Goal: Task Accomplishment & Management: Complete application form

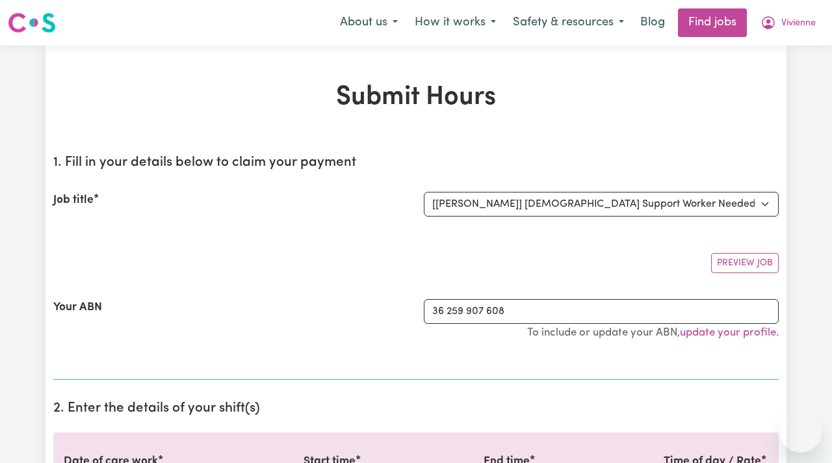
select select "7539"
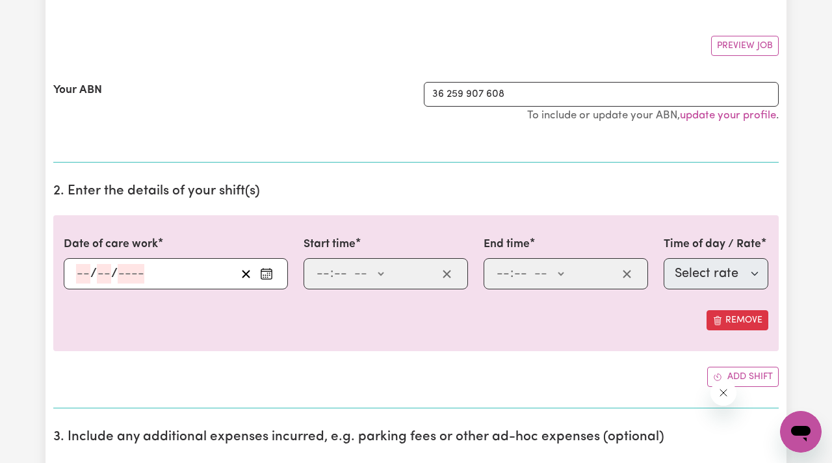
scroll to position [219, 0]
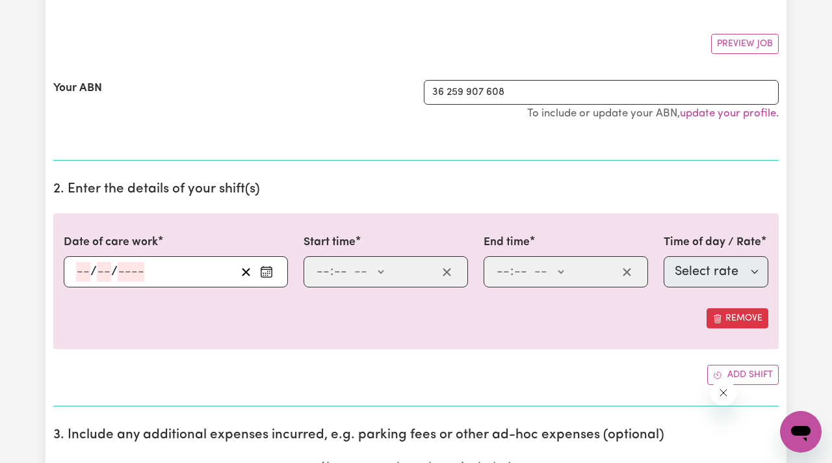
click at [87, 272] on input "number" at bounding box center [83, 272] width 14 height 20
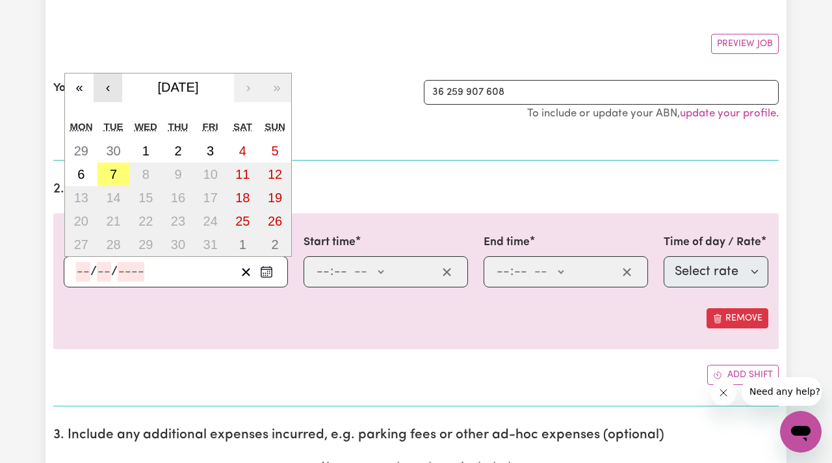
click at [101, 85] on button "‹" at bounding box center [108, 87] width 29 height 29
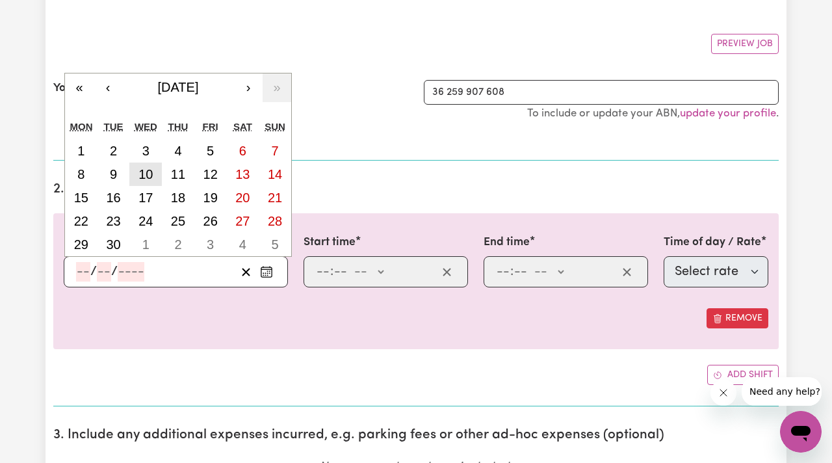
click at [153, 174] on abbr "10" at bounding box center [146, 174] width 14 height 14
type input "[DATE]"
type input "10"
type input "9"
type input "2025"
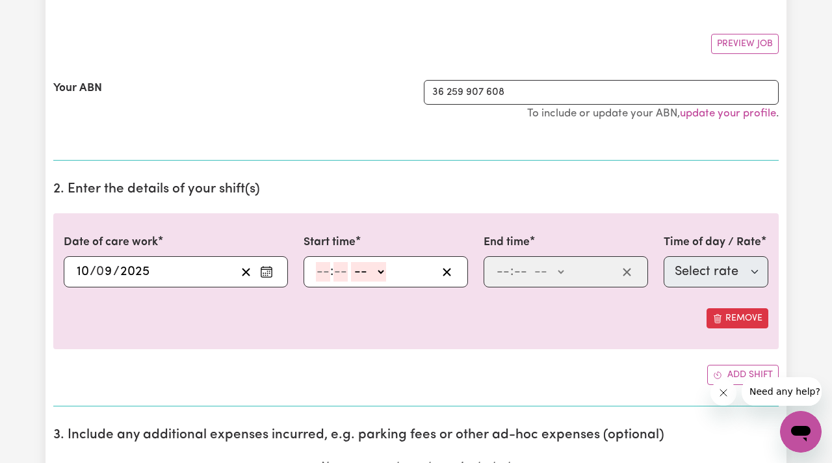
click at [325, 270] on input "number" at bounding box center [323, 272] width 14 height 20
click at [325, 269] on span ":" at bounding box center [326, 272] width 3 height 14
click at [319, 272] on input "7" at bounding box center [320, 272] width 8 height 20
type input "10"
type input "00"
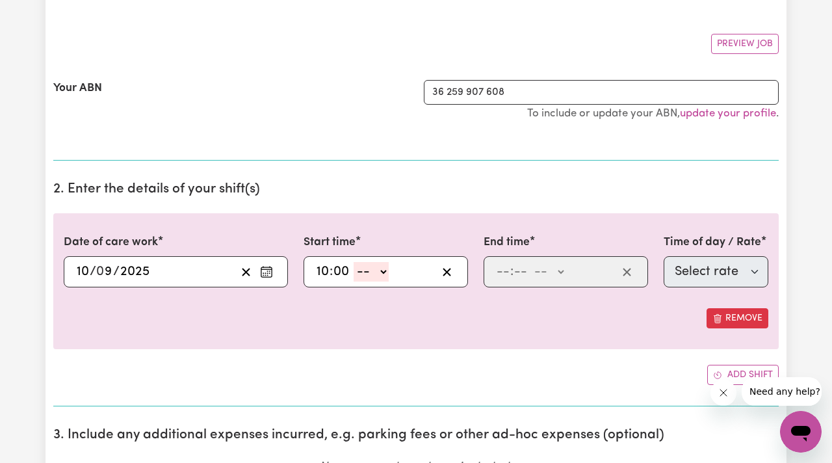
click at [375, 271] on select "-- AM PM" at bounding box center [371, 272] width 35 height 20
select select "am"
click at [354, 262] on select "-- AM PM" at bounding box center [371, 272] width 35 height 20
type input "10:00"
type input "0"
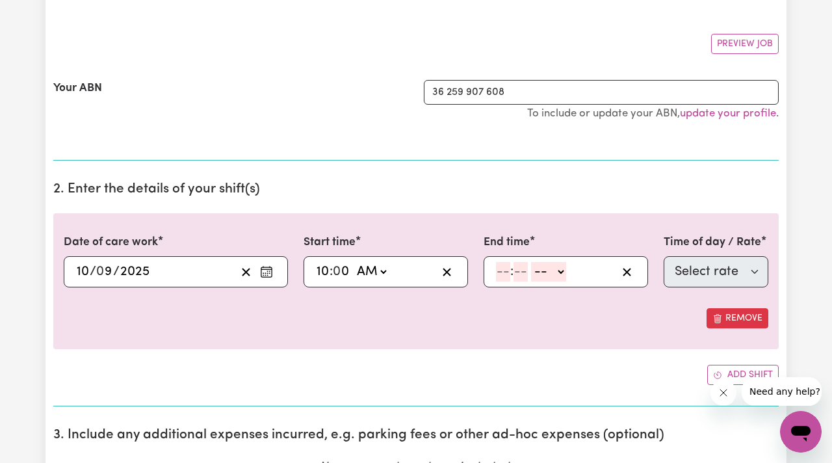
click at [503, 271] on input "number" at bounding box center [503, 272] width 14 height 20
type input "2"
type input "0"
click at [552, 271] on select "-- AM PM" at bounding box center [546, 272] width 35 height 20
select select "pm"
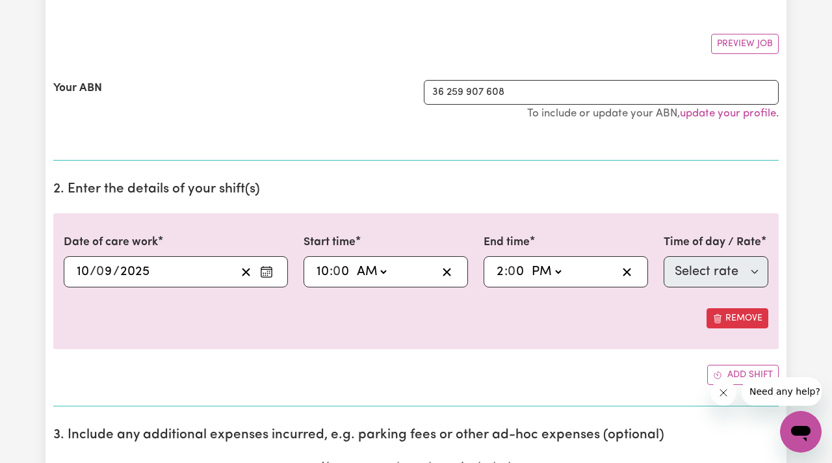
click at [529, 262] on select "-- AM PM" at bounding box center [546, 272] width 35 height 20
type input "14:00"
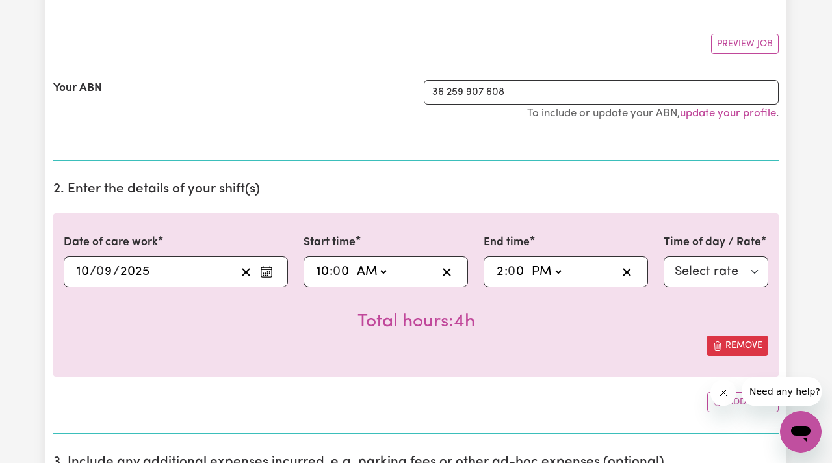
click at [620, 315] on div "Total hours: 4h" at bounding box center [416, 311] width 705 height 48
click at [698, 266] on select "Select rate $61.33 - Weekday Daytime - Assistance with Self Care Activities - S…" at bounding box center [716, 271] width 105 height 31
select select "63213"
click at [664, 256] on select "Select rate $61.33 - Weekday Daytime - Assistance with Self Care Activities - S…" at bounding box center [716, 271] width 105 height 31
click at [646, 290] on div "Total hours: 4h ( NDIS Code: 01_011_0107_1_1 )" at bounding box center [416, 311] width 705 height 48
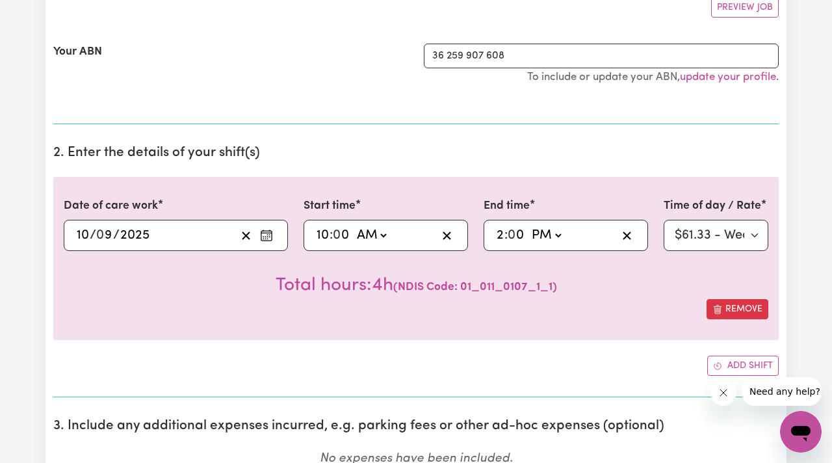
scroll to position [257, 0]
click at [716, 237] on select "Select rate $61.33 - Weekday Daytime - Assistance with Self Care Activities - S…" at bounding box center [716, 234] width 105 height 31
click at [724, 368] on button "Add shift" at bounding box center [744, 364] width 72 height 20
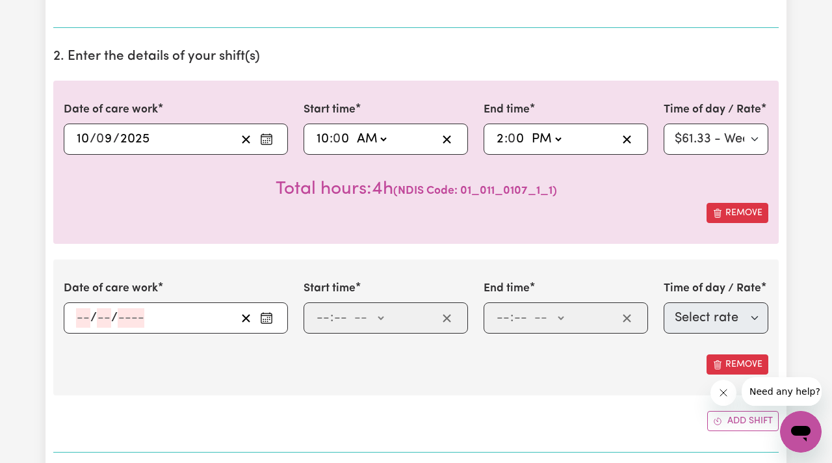
scroll to position [362, 0]
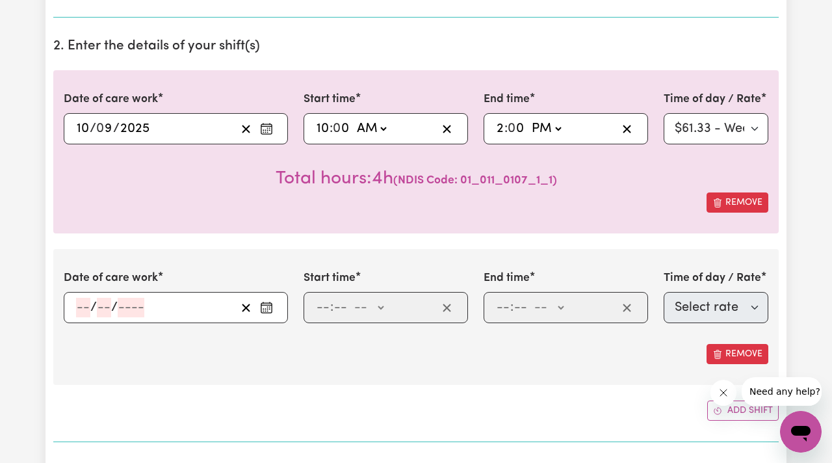
click at [77, 304] on input "number" at bounding box center [83, 308] width 14 height 20
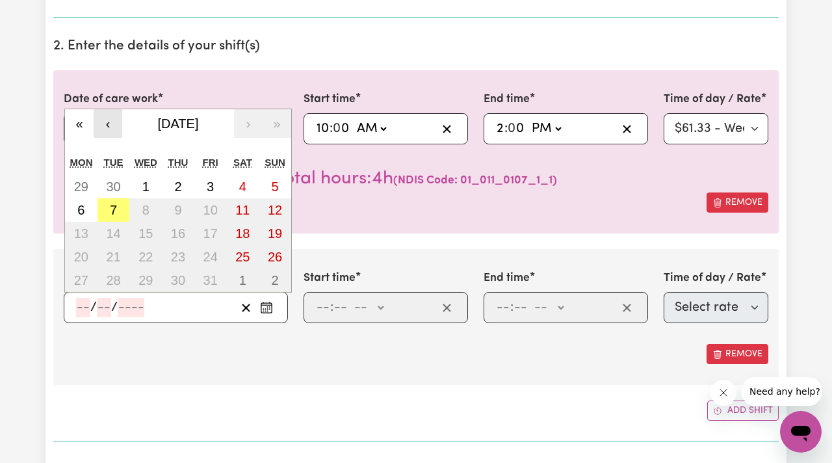
click at [109, 122] on button "‹" at bounding box center [108, 123] width 29 height 29
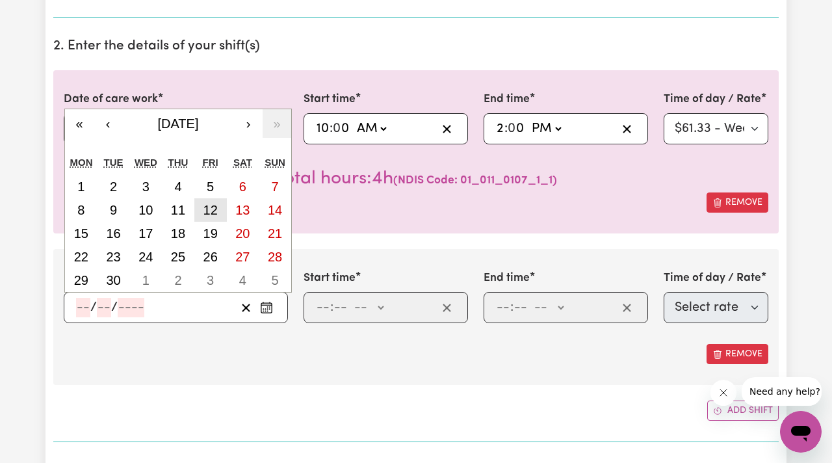
click at [212, 217] on button "12" at bounding box center [210, 209] width 33 height 23
type input "[DATE]"
type input "12"
type input "9"
type input "2025"
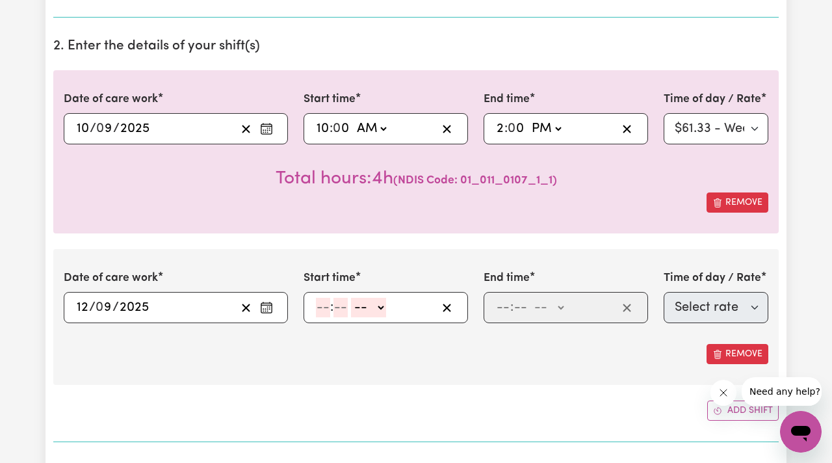
click at [321, 305] on input "number" at bounding box center [323, 308] width 14 height 20
type input "10"
type input "0"
click at [375, 312] on select "-- AM PM" at bounding box center [371, 308] width 35 height 20
select select "am"
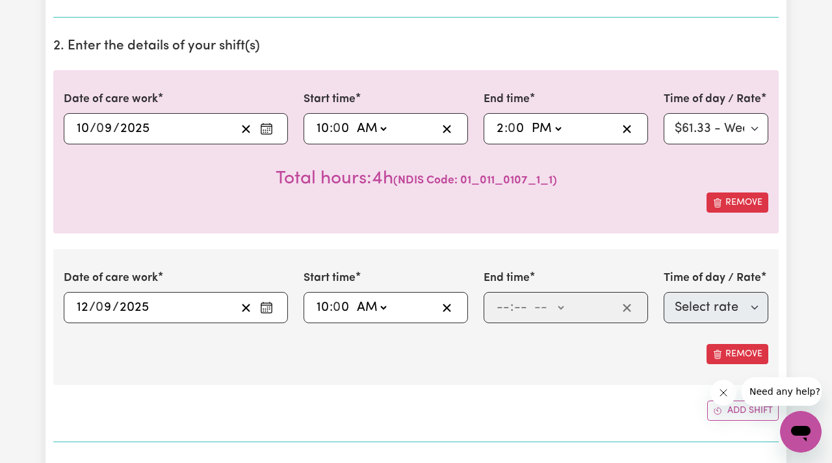
click at [354, 298] on select "-- AM PM" at bounding box center [371, 308] width 35 height 20
type input "10:00"
click at [504, 311] on input "number" at bounding box center [503, 308] width 14 height 20
type input "1"
click at [519, 308] on input "number" at bounding box center [515, 308] width 14 height 20
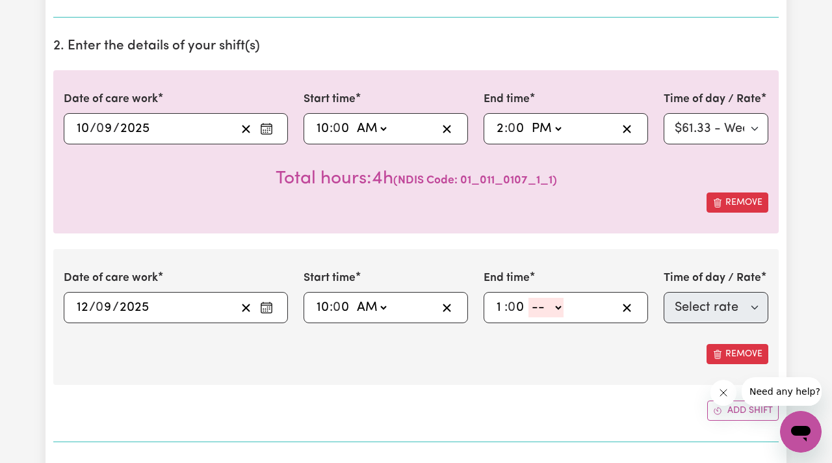
type input "0"
click at [544, 307] on select "-- AM PM" at bounding box center [546, 308] width 35 height 20
select select "pm"
click at [529, 298] on select "-- AM PM" at bounding box center [546, 308] width 35 height 20
type input "13:00"
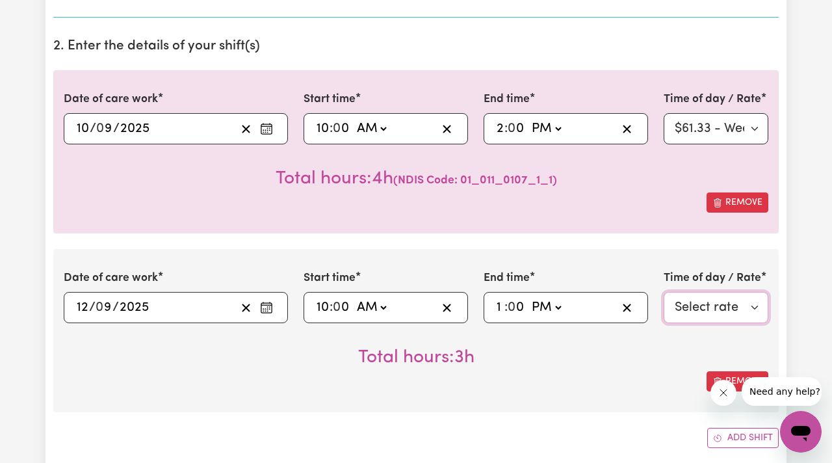
click at [690, 310] on select "Select rate $61.33 - Weekday Daytime - Assistance with Self Care Activities - S…" at bounding box center [716, 307] width 105 height 31
select select "63213"
click at [664, 292] on select "Select rate $61.33 - Weekday Daytime - Assistance with Self Care Activities - S…" at bounding box center [716, 307] width 105 height 31
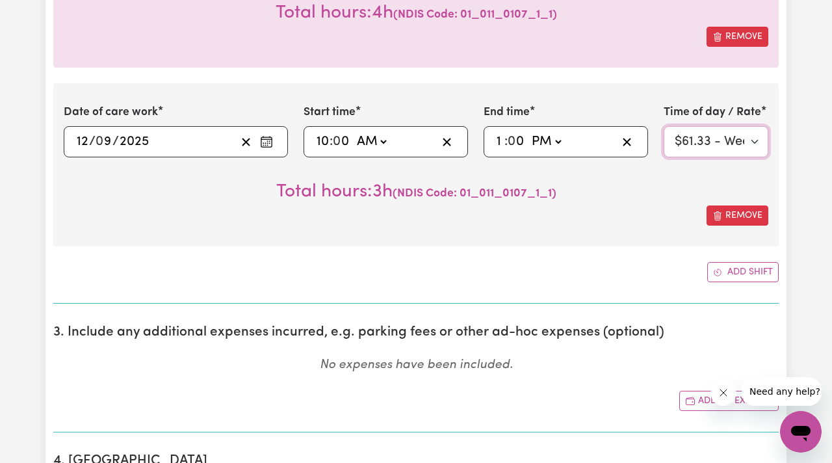
scroll to position [535, 0]
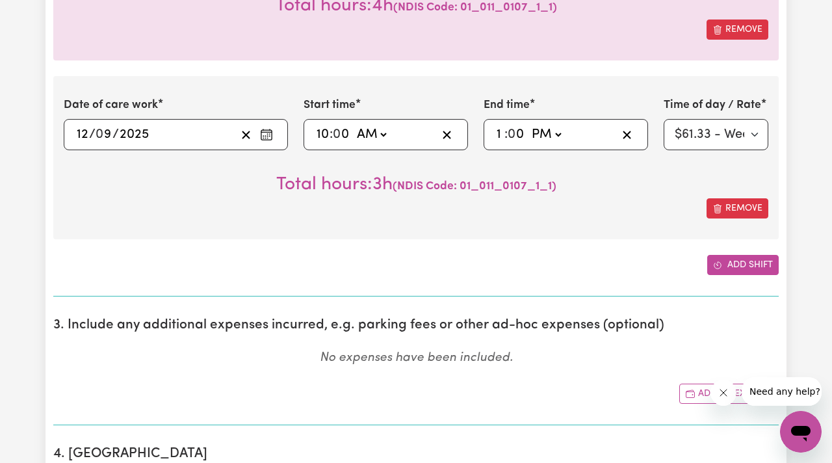
click at [722, 272] on button "Add shift" at bounding box center [744, 265] width 72 height 20
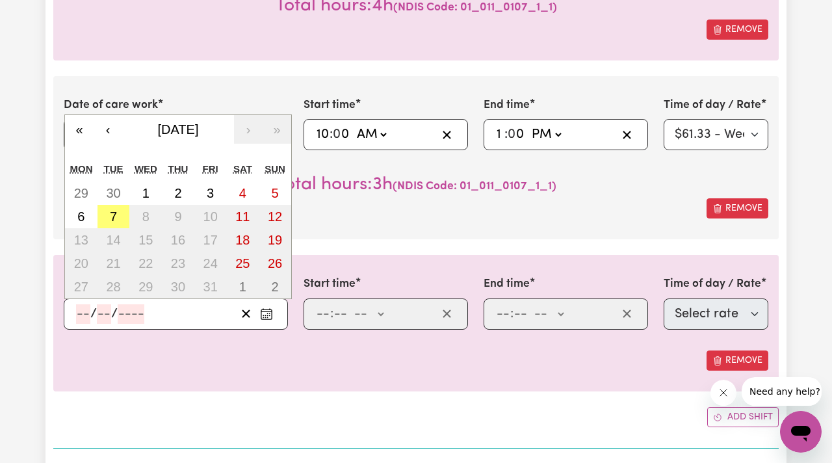
click at [81, 315] on input "number" at bounding box center [83, 314] width 14 height 20
type input "19"
click at [107, 135] on button "‹" at bounding box center [108, 129] width 29 height 29
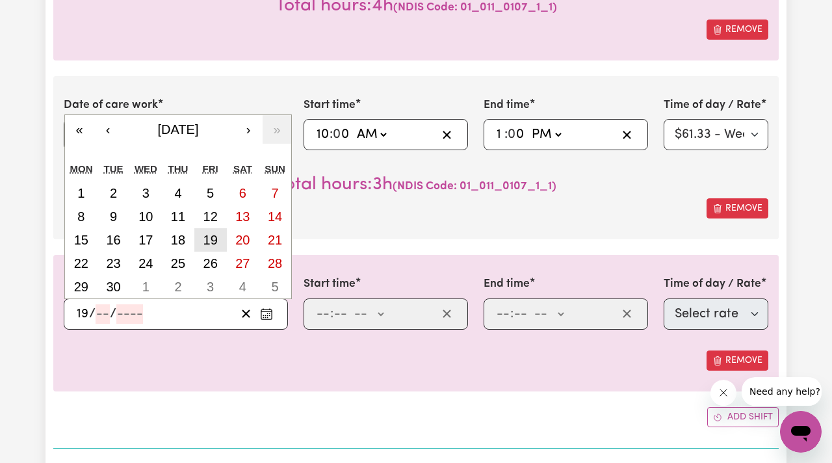
click at [211, 247] on button "19" at bounding box center [210, 239] width 33 height 23
type input "[DATE]"
type input "9"
type input "2025"
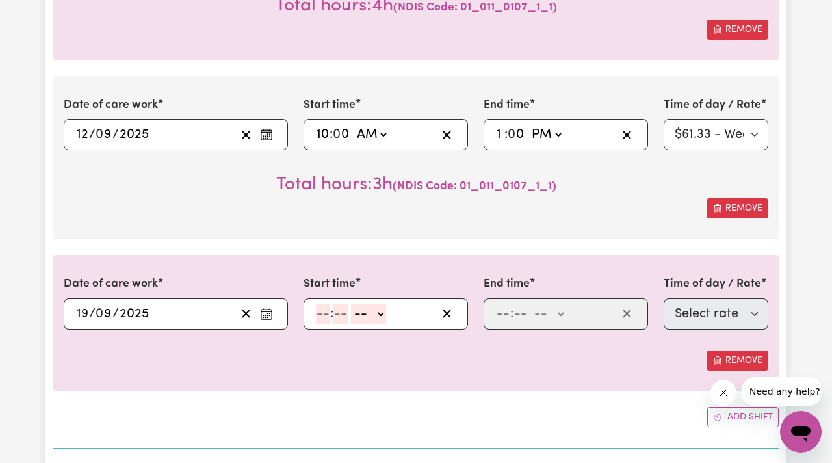
click at [321, 310] on input "number" at bounding box center [323, 314] width 14 height 20
type input "10"
type input "0"
click at [377, 315] on select "-- AM PM" at bounding box center [371, 314] width 35 height 20
select select "am"
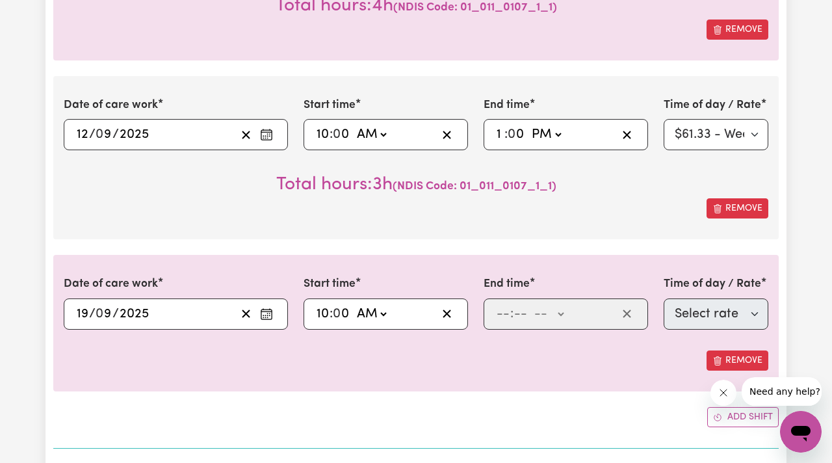
click at [354, 304] on select "-- AM PM" at bounding box center [371, 314] width 35 height 20
type input "10:00"
click at [503, 314] on input "number" at bounding box center [503, 314] width 14 height 20
type input "2"
click at [512, 313] on input "number" at bounding box center [515, 314] width 14 height 20
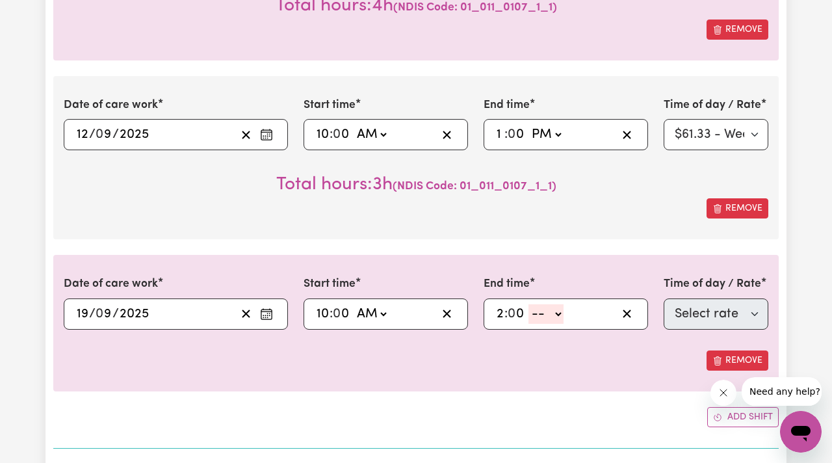
type input "0"
click at [551, 313] on select "-- AM PM" at bounding box center [546, 314] width 35 height 20
select select "pm"
click at [529, 304] on select "-- AM PM" at bounding box center [546, 314] width 35 height 20
type input "14:00"
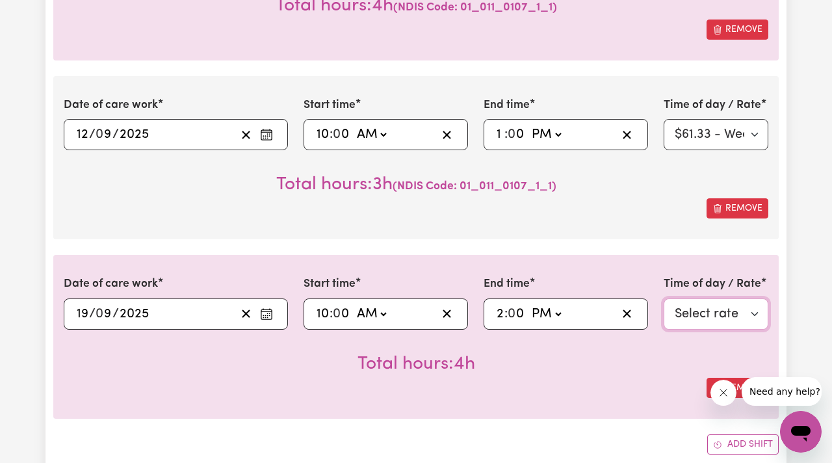
click at [688, 316] on select "Select rate $61.33 - Weekday Daytime - Assistance with Self Care Activities - S…" at bounding box center [716, 314] width 105 height 31
select select "63213"
click at [664, 299] on select "Select rate $61.33 - Weekday Daytime - Assistance with Self Care Activities - S…" at bounding box center [716, 314] width 105 height 31
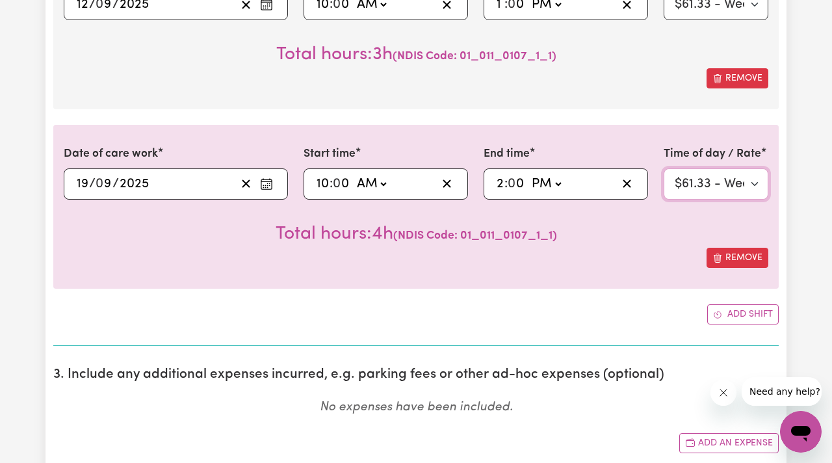
scroll to position [682, 0]
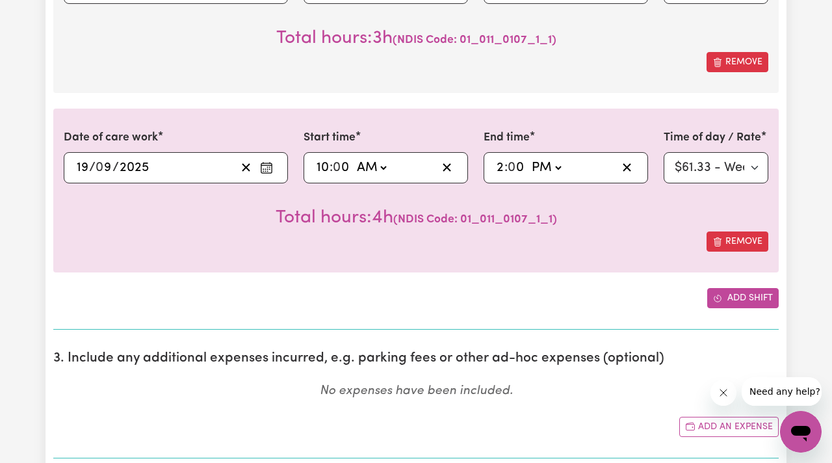
click at [715, 303] on span "Add another shift" at bounding box center [717, 298] width 9 height 14
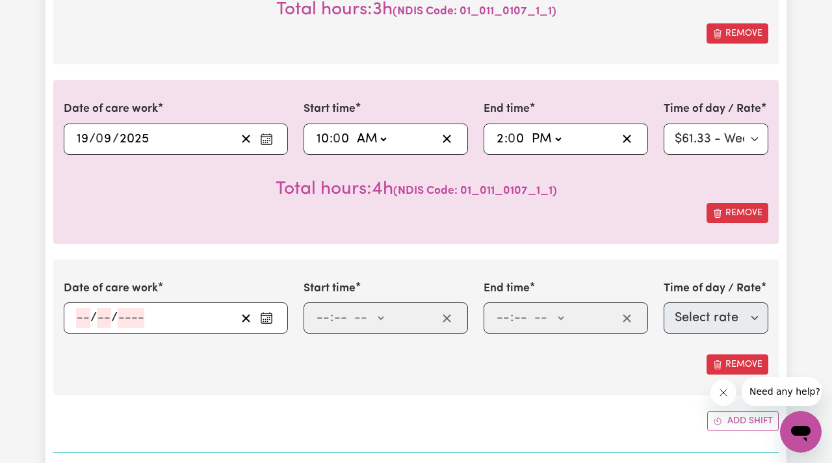
scroll to position [724, 0]
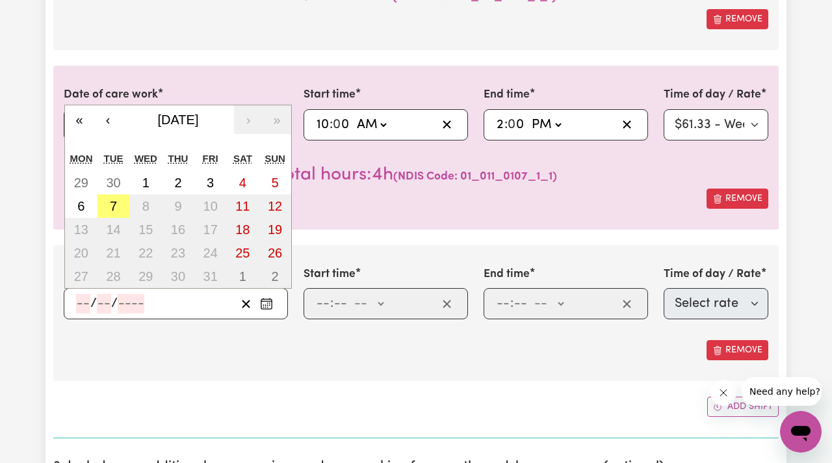
click at [86, 302] on input "number" at bounding box center [83, 304] width 14 height 20
click at [111, 116] on button "‹" at bounding box center [108, 119] width 29 height 29
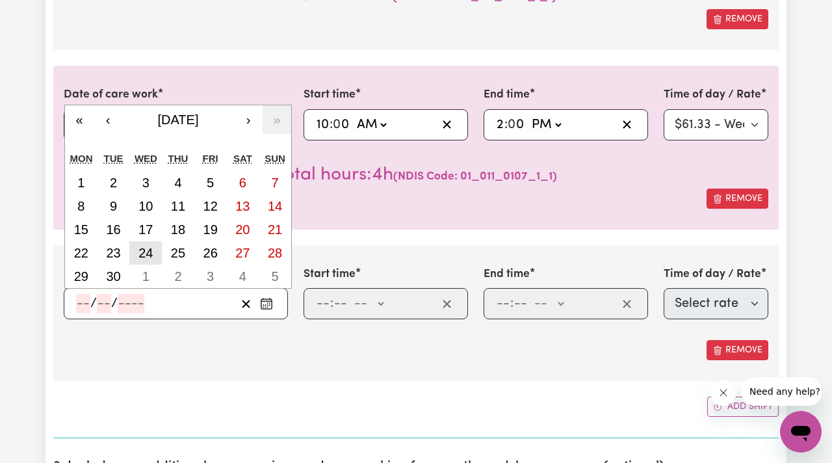
click at [150, 252] on abbr "24" at bounding box center [146, 253] width 14 height 14
type input "[DATE]"
type input "24"
type input "9"
type input "2025"
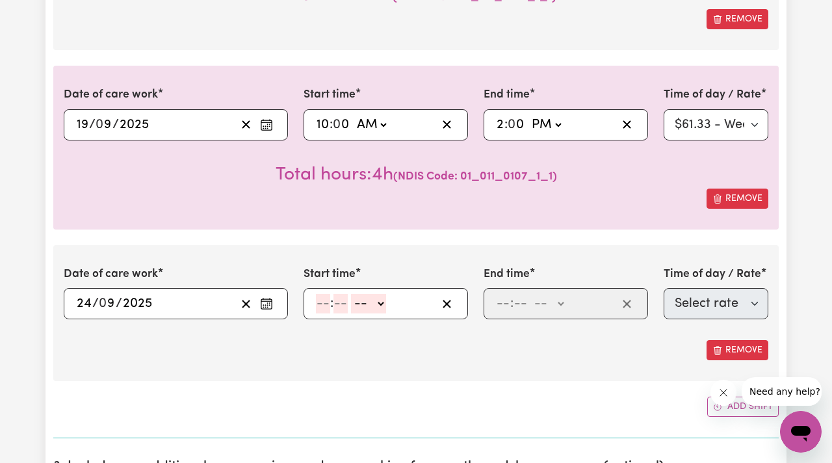
click at [321, 306] on input "number" at bounding box center [323, 304] width 14 height 20
type input "10"
type input "0"
click at [374, 300] on select "-- AM PM" at bounding box center [371, 304] width 35 height 20
select select "am"
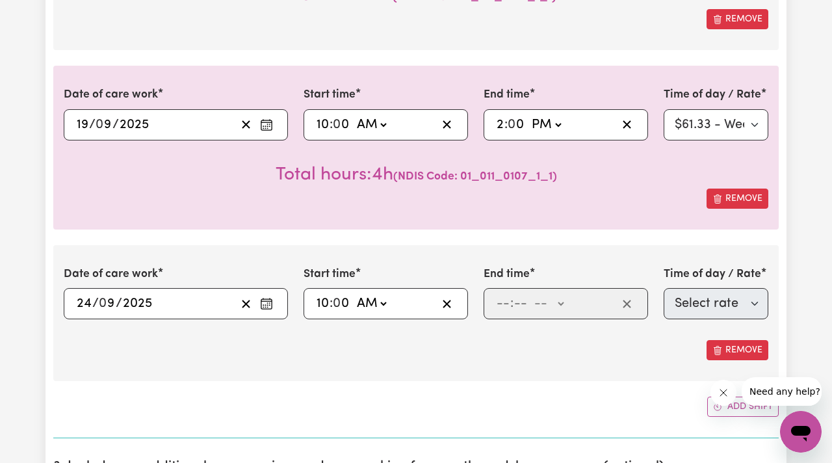
click at [354, 294] on select "-- AM PM" at bounding box center [371, 304] width 35 height 20
type input "10:00"
click at [498, 302] on input "number" at bounding box center [503, 304] width 14 height 20
type input "2"
click at [516, 306] on input "number" at bounding box center [515, 304] width 14 height 20
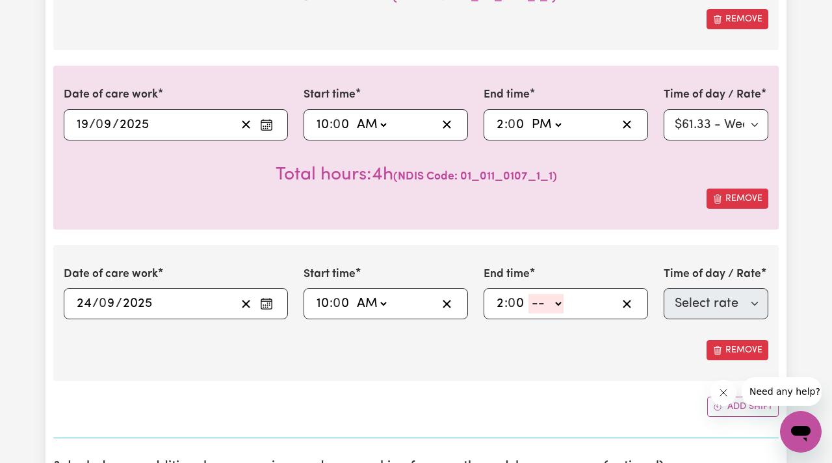
type input "0"
click at [558, 306] on select "-- AM PM" at bounding box center [546, 304] width 35 height 20
select select "pm"
click at [529, 294] on select "-- AM PM" at bounding box center [546, 304] width 35 height 20
type input "14:00"
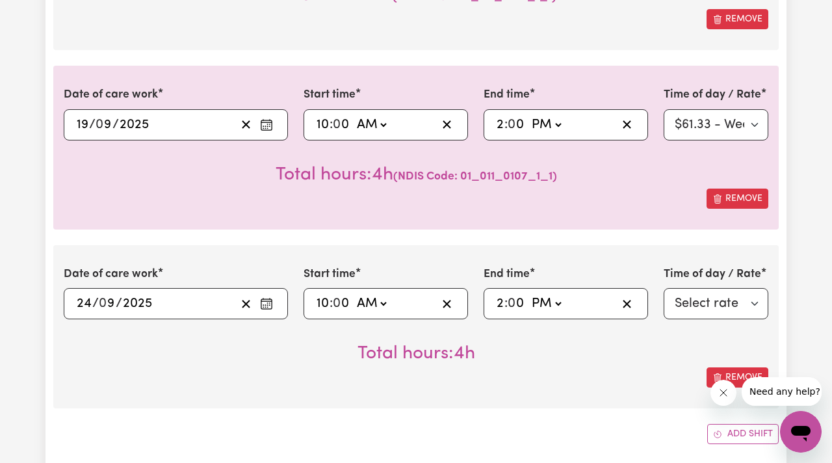
click at [643, 266] on div "End time 14:00 2 : 0 0 AM PM" at bounding box center [566, 292] width 165 height 53
click at [696, 304] on select "Select rate $61.33 - Weekday Daytime - Assistance with Self Care Activities - S…" at bounding box center [716, 303] width 105 height 31
select select "63213"
click at [664, 288] on select "Select rate $61.33 - Weekday Daytime - Assistance with Self Care Activities - S…" at bounding box center [716, 303] width 105 height 31
click at [574, 352] on div "Total hours: 4h ( NDIS Code: 01_011_0107_1_1 )" at bounding box center [416, 343] width 705 height 48
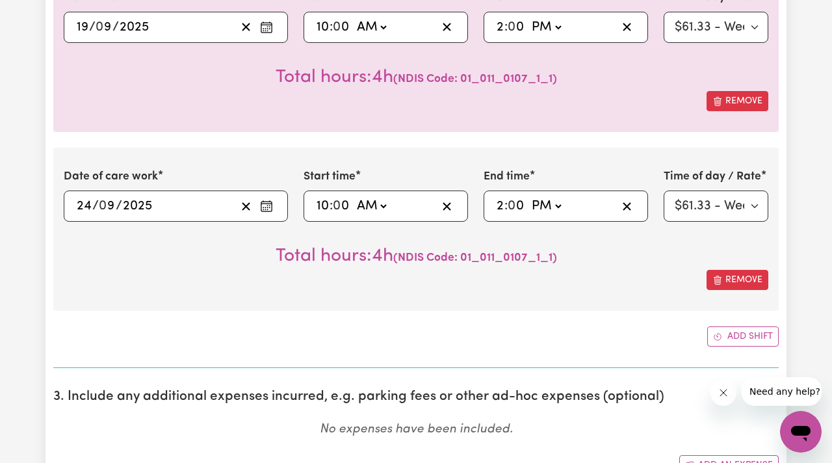
scroll to position [835, 0]
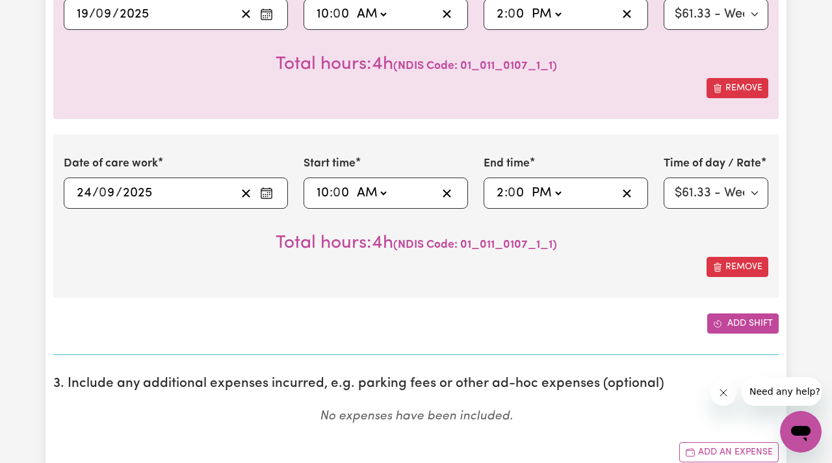
click at [730, 324] on button "Add shift" at bounding box center [744, 323] width 72 height 20
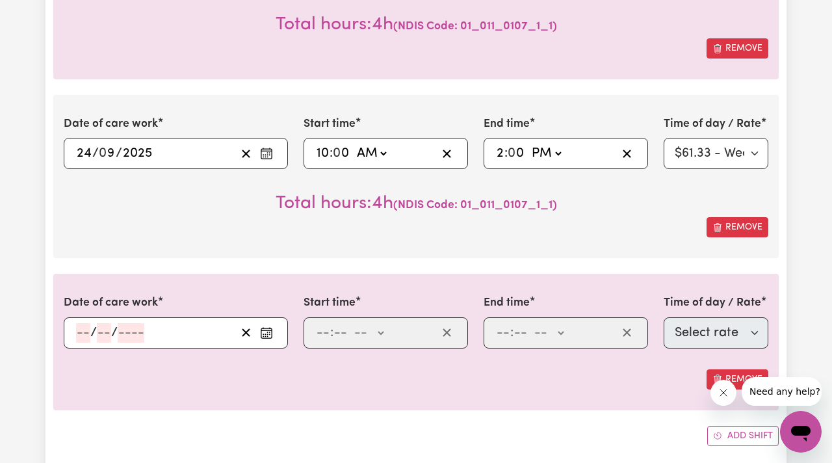
scroll to position [877, 0]
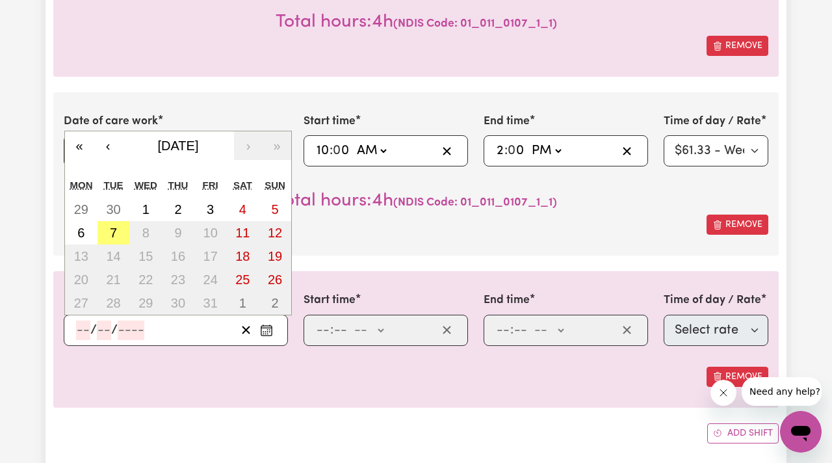
click at [85, 329] on input "number" at bounding box center [83, 331] width 14 height 20
click at [107, 143] on button "‹" at bounding box center [108, 145] width 29 height 29
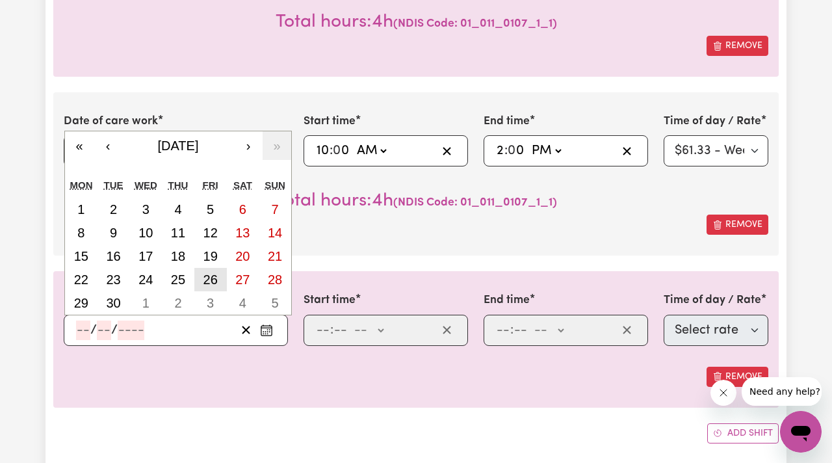
click at [207, 289] on button "26" at bounding box center [210, 279] width 33 height 23
type input "[DATE]"
type input "26"
type input "9"
type input "2025"
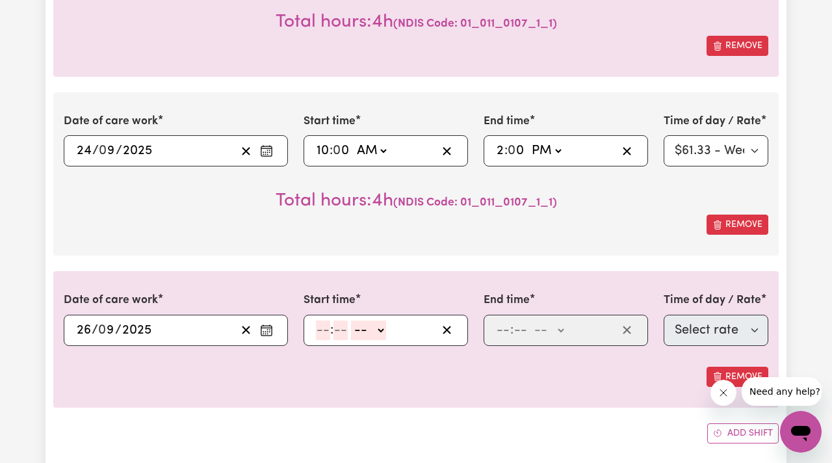
click at [207, 289] on div "Date of care work [DATE] 26 / 0 9 / 2025 « ‹ [DATE] › » Mon Tue Wed Thu Fri Sat…" at bounding box center [416, 339] width 726 height 136
click at [325, 330] on input "number" at bounding box center [323, 331] width 14 height 20
type input "9"
type input "30"
click at [359, 327] on select "-- AM PM" at bounding box center [365, 331] width 35 height 20
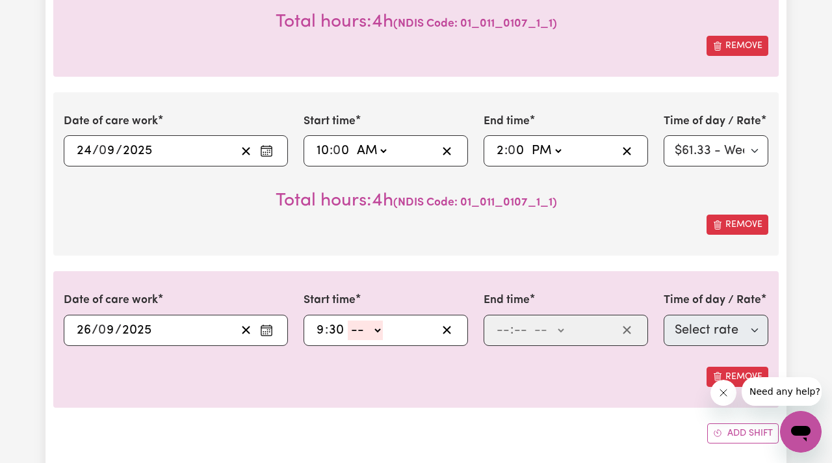
select select "am"
click at [348, 321] on select "-- AM PM" at bounding box center [365, 331] width 35 height 20
type input "09:30"
click at [497, 330] on input "number" at bounding box center [503, 331] width 14 height 20
type input "3"
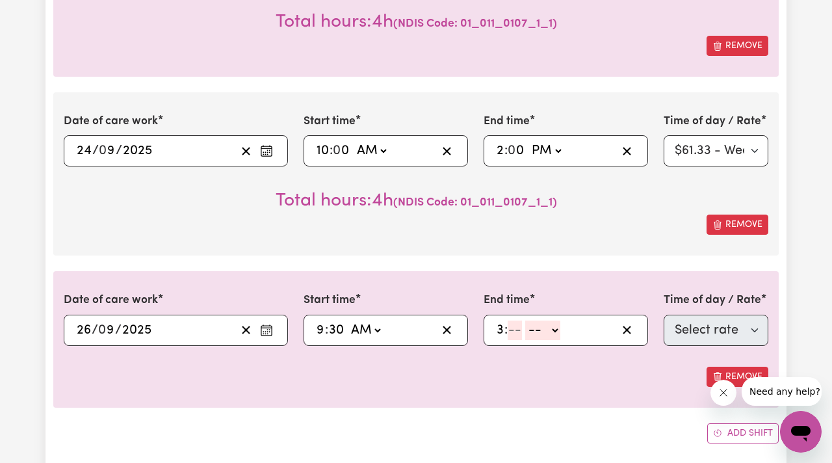
click at [518, 330] on input "number" at bounding box center [515, 331] width 14 height 20
type input "0"
click at [547, 331] on select "-- AM PM" at bounding box center [546, 331] width 35 height 20
select select "pm"
click at [529, 321] on select "-- AM PM" at bounding box center [546, 331] width 35 height 20
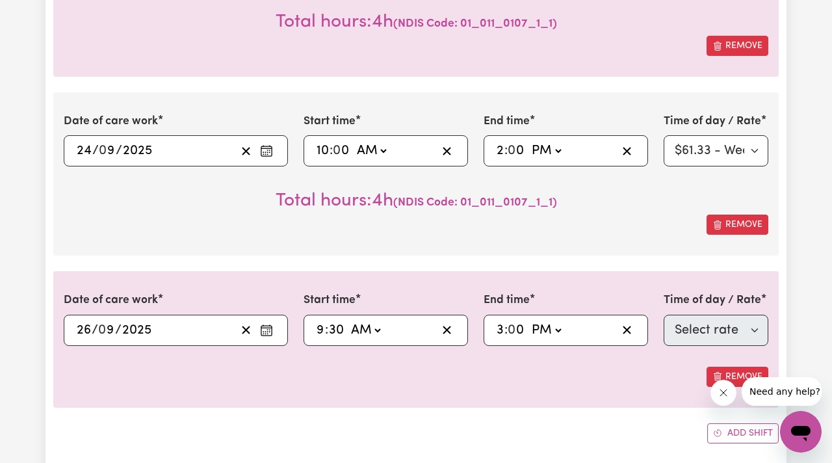
type input "15:00"
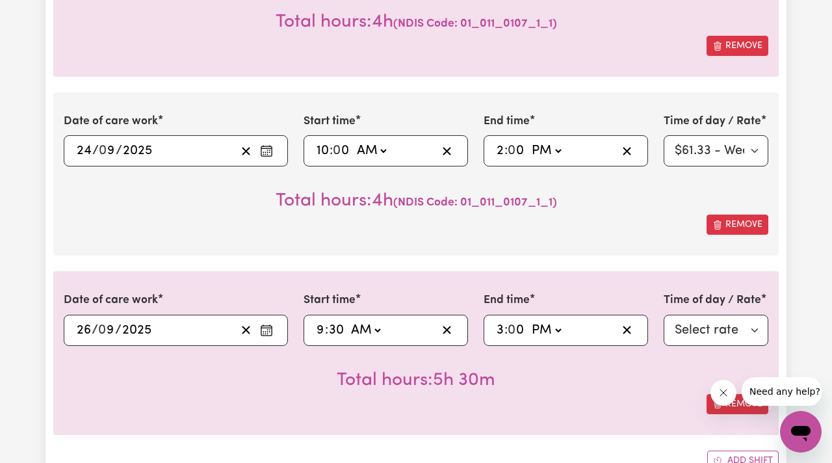
click at [653, 276] on div "Date of care work [DATE] 26 / 0 9 / 2025 « ‹ [DATE] › » Mon Tue Wed Thu Fri Sat…" at bounding box center [416, 352] width 726 height 163
click at [687, 332] on select "Select rate $61.33 - Weekday Daytime - Assistance with Self Care Activities - S…" at bounding box center [716, 330] width 105 height 31
select select "63213"
click at [664, 315] on select "Select rate $61.33 - Weekday Daytime - Assistance with Self Care Activities - S…" at bounding box center [716, 330] width 105 height 31
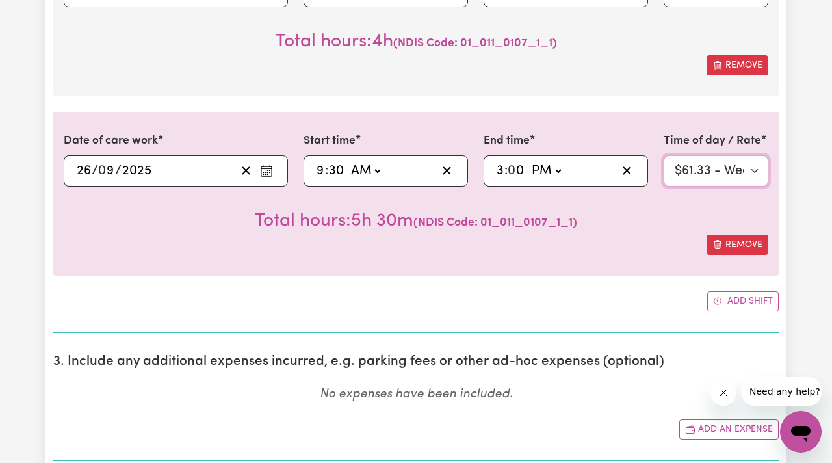
scroll to position [1054, 0]
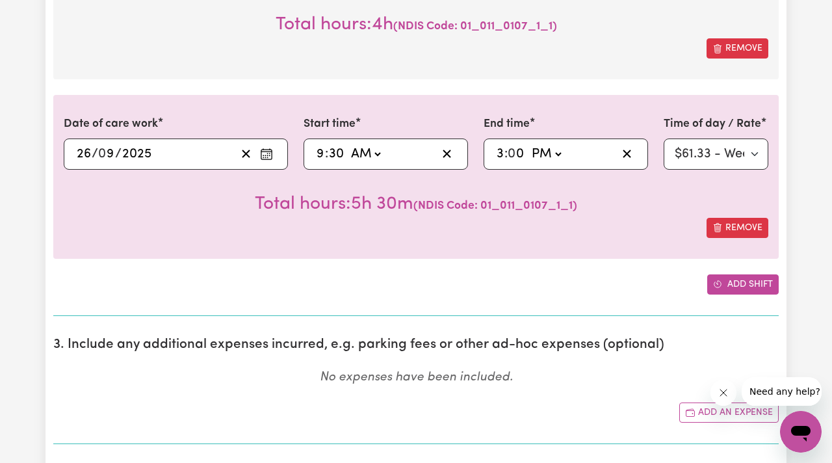
click at [725, 287] on button "Add shift" at bounding box center [744, 284] width 72 height 20
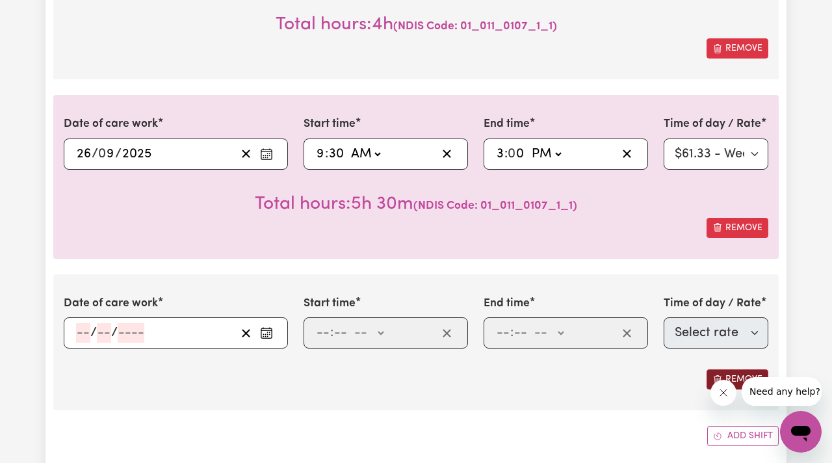
click at [721, 373] on span "Remove this shift" at bounding box center [718, 380] width 10 height 14
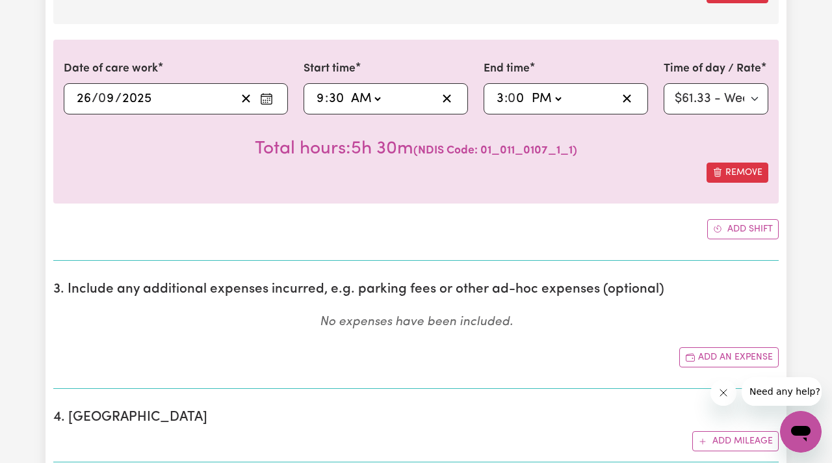
scroll to position [1189, 0]
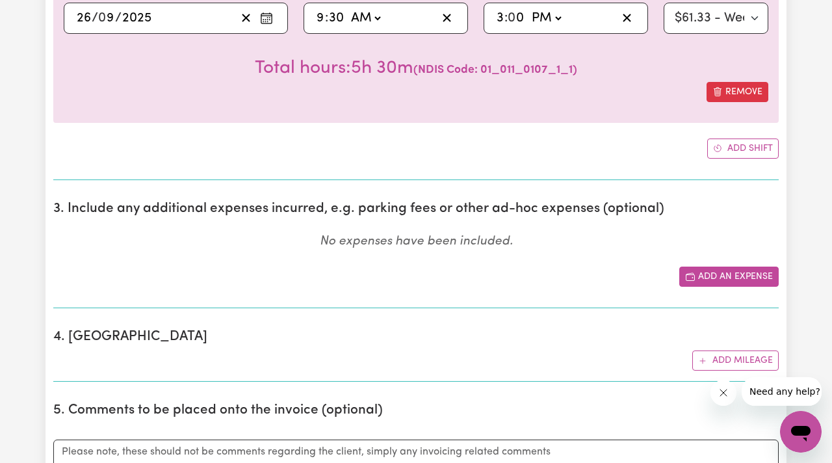
click at [708, 279] on button "Add an expense" at bounding box center [730, 277] width 100 height 20
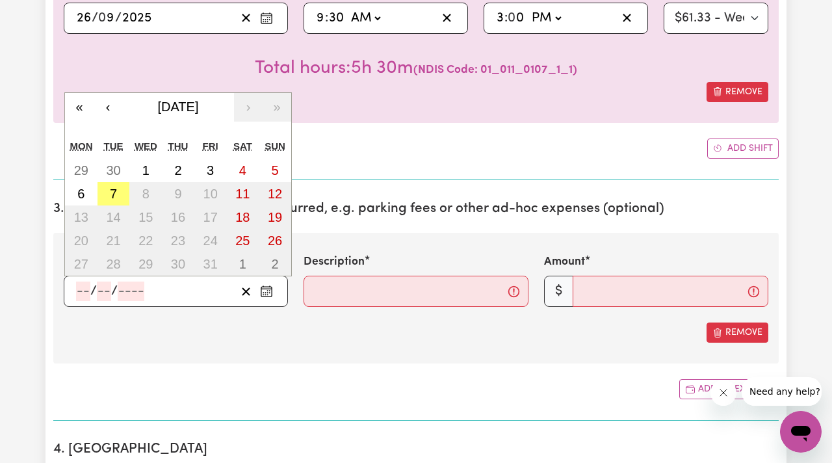
click at [87, 291] on input "number" at bounding box center [83, 292] width 14 height 20
click at [100, 107] on button "‹" at bounding box center [108, 107] width 29 height 29
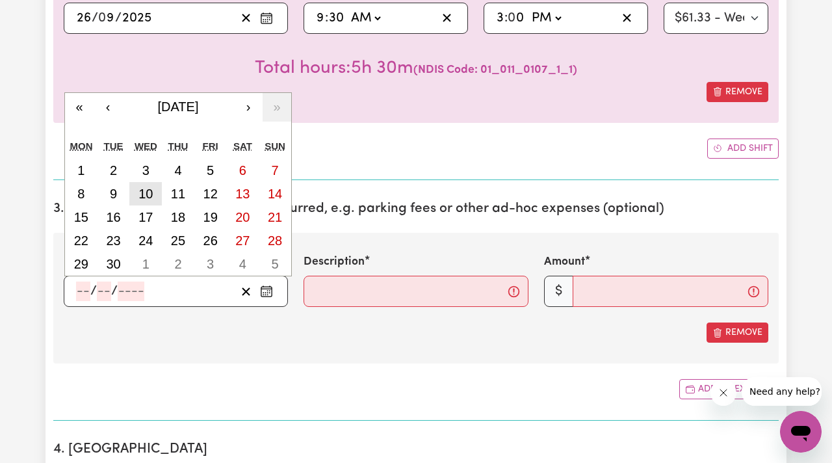
click at [149, 198] on abbr "10" at bounding box center [146, 194] width 14 height 14
type input "[DATE]"
type input "10"
type input "9"
type input "2025"
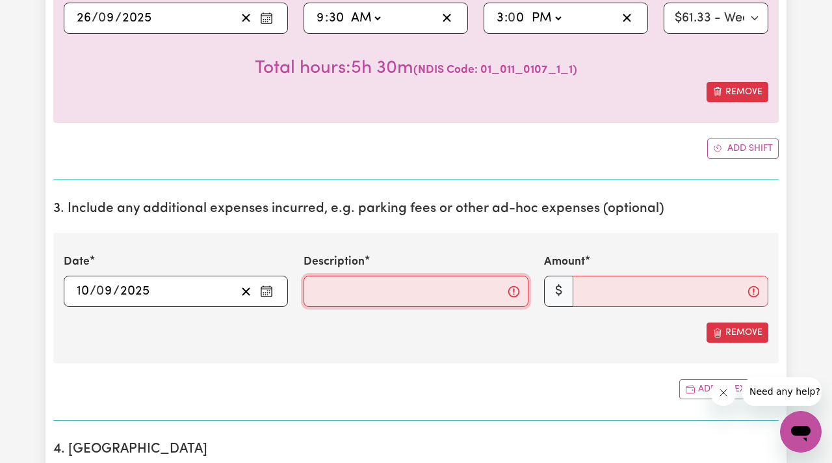
click at [324, 289] on input "Description" at bounding box center [416, 291] width 224 height 31
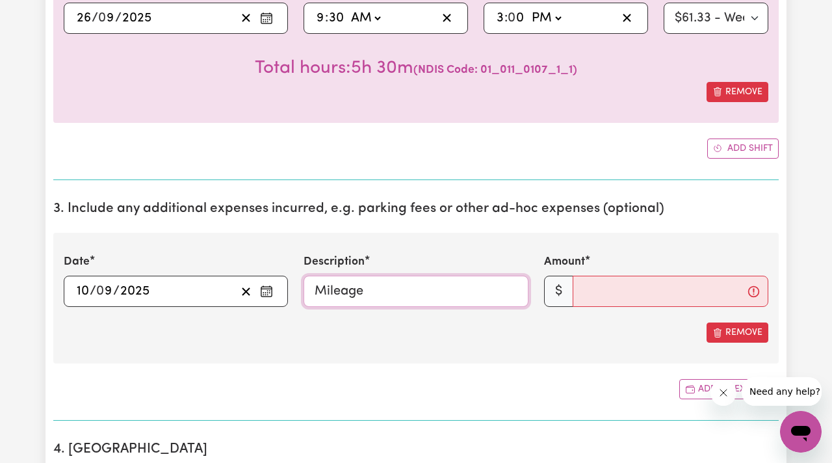
type input "Mileage"
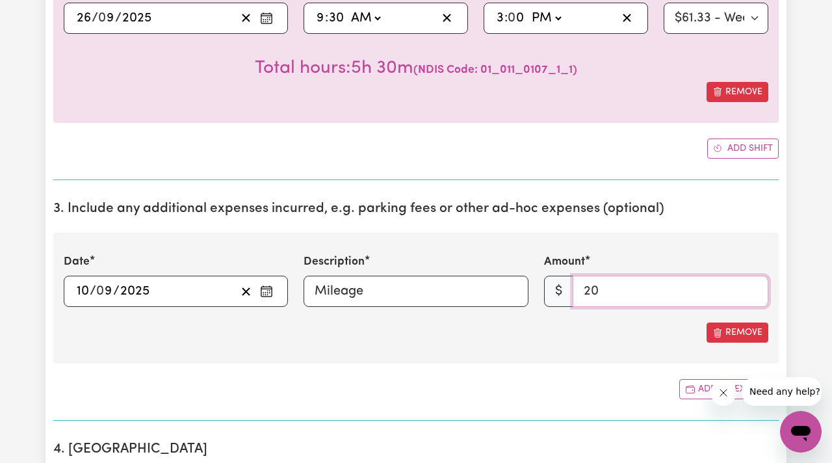
type input "20"
click at [369, 323] on div "Remove" at bounding box center [416, 333] width 705 height 20
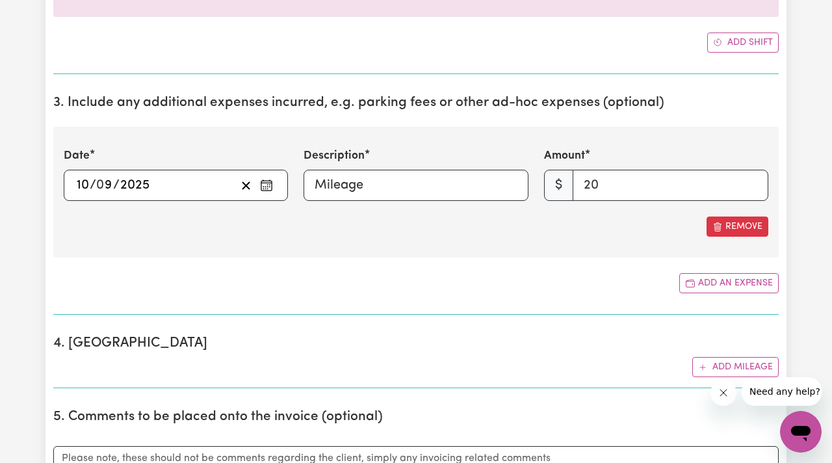
scroll to position [1314, 0]
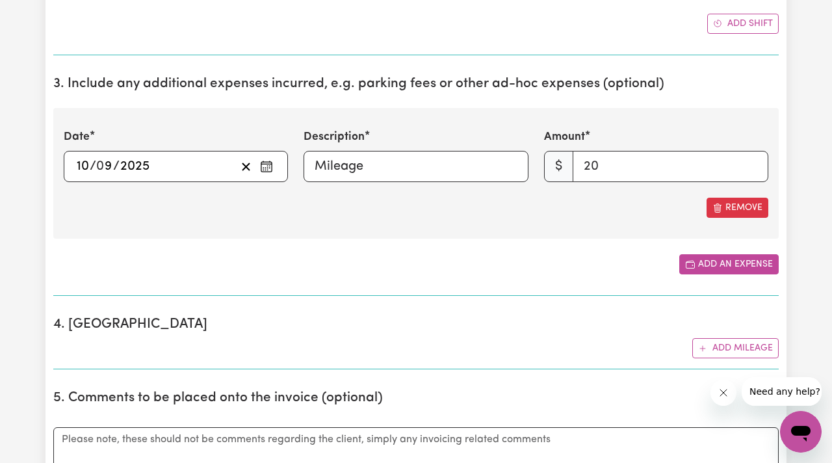
click at [698, 266] on button "Add an expense" at bounding box center [730, 264] width 100 height 20
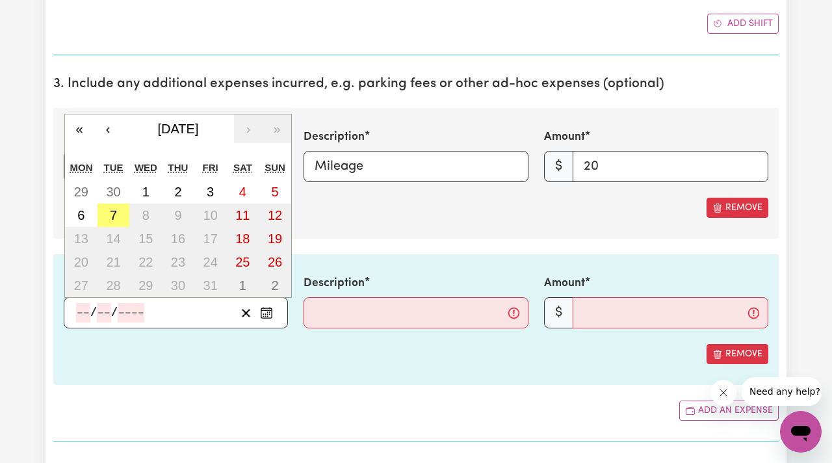
click at [84, 315] on input "number" at bounding box center [83, 313] width 14 height 20
click at [107, 131] on button "‹" at bounding box center [108, 128] width 29 height 29
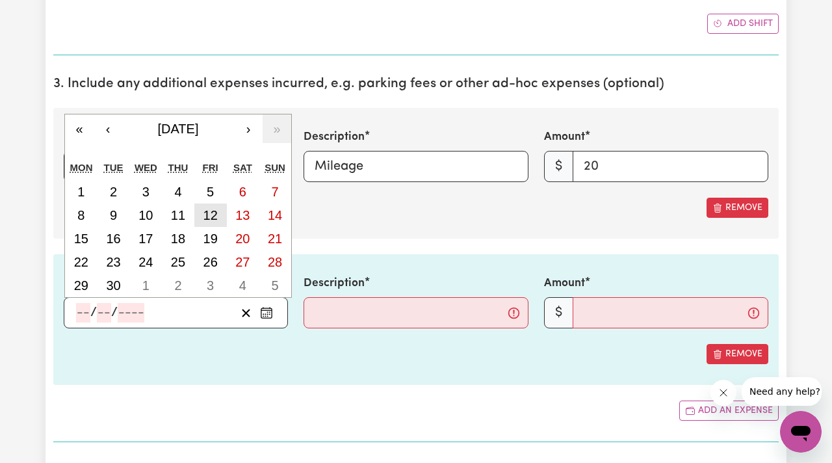
click at [209, 220] on abbr "12" at bounding box center [211, 215] width 14 height 14
type input "[DATE]"
type input "12"
type input "9"
type input "2025"
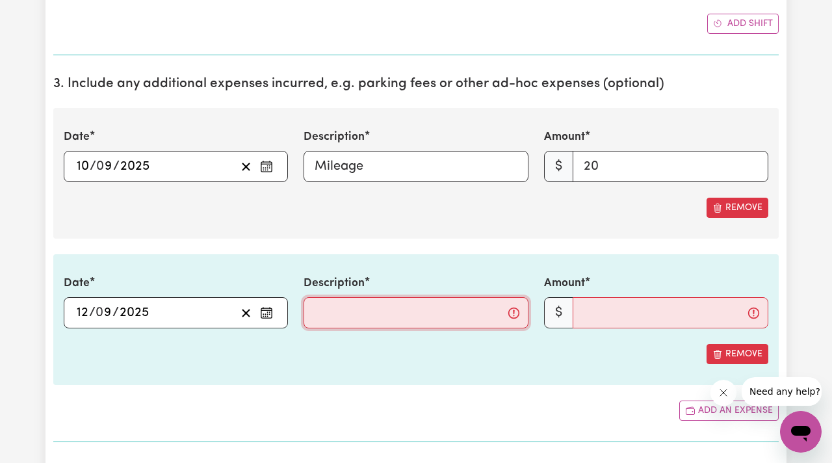
click at [335, 313] on input "Description" at bounding box center [416, 312] width 224 height 31
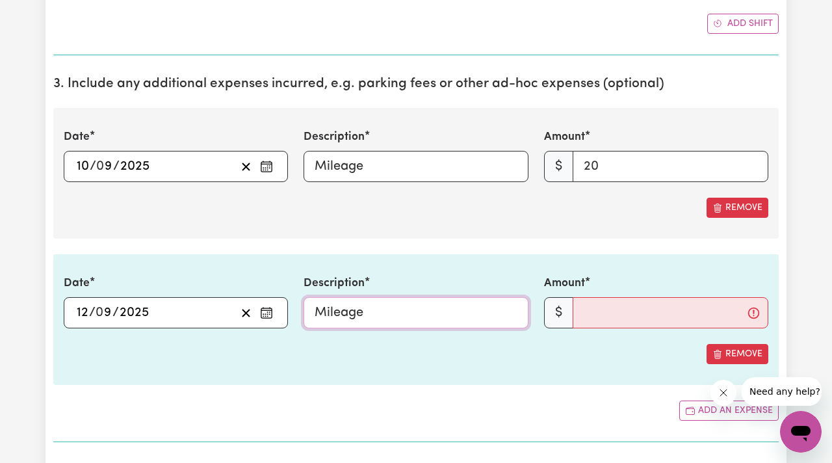
type input "Mileage"
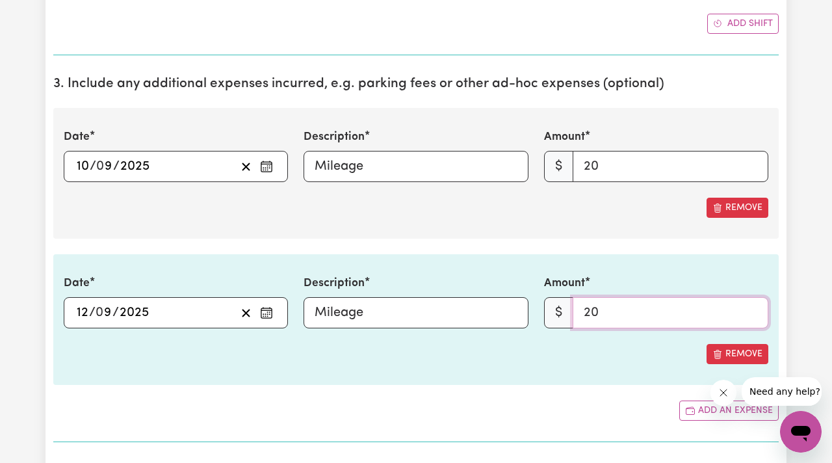
type input "20"
click at [345, 359] on div "Remove" at bounding box center [416, 354] width 705 height 20
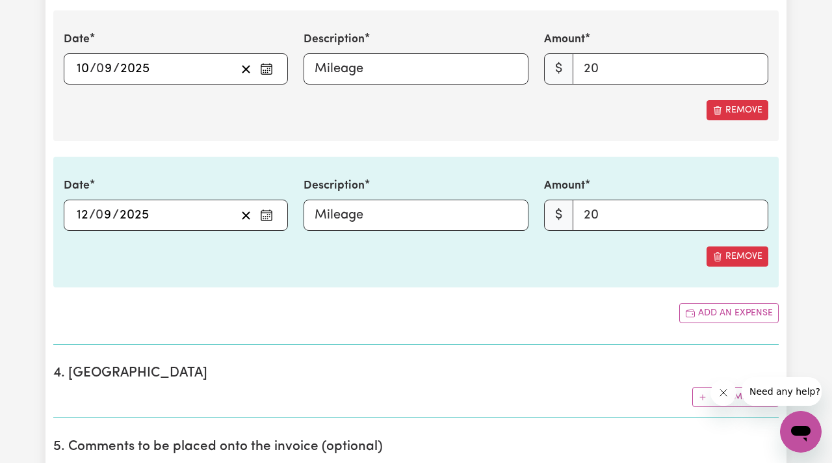
scroll to position [1431, 0]
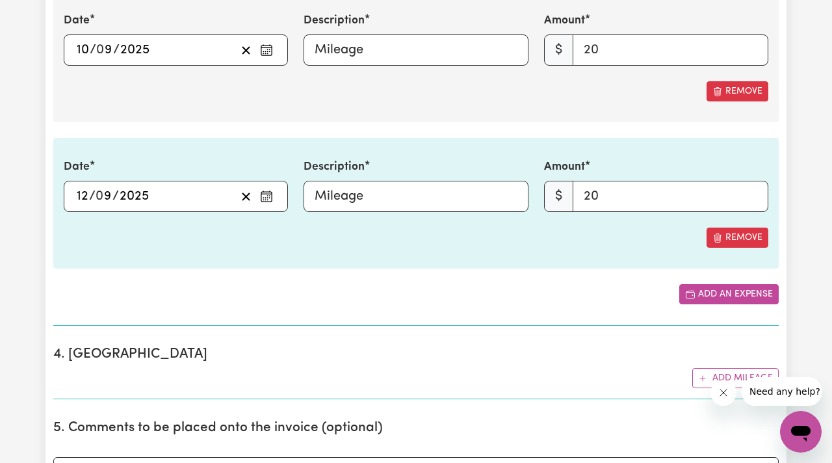
click at [695, 300] on span "Add another expense" at bounding box center [690, 294] width 10 height 14
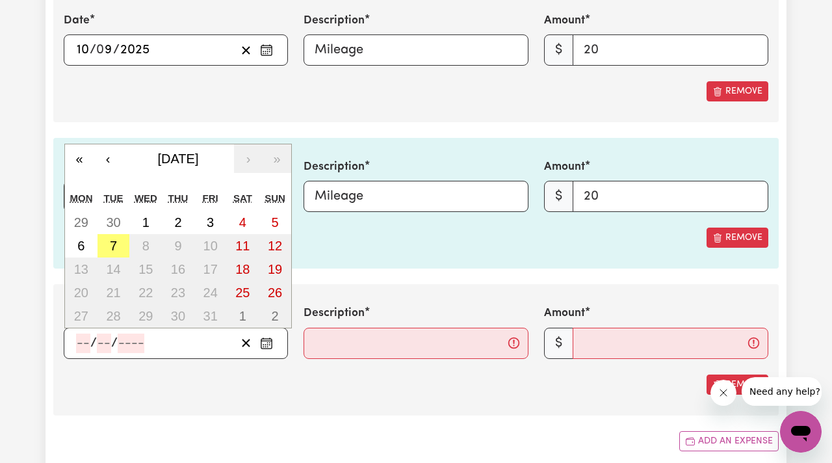
click at [78, 340] on input "number" at bounding box center [83, 344] width 14 height 20
click at [114, 153] on button "‹" at bounding box center [108, 158] width 29 height 29
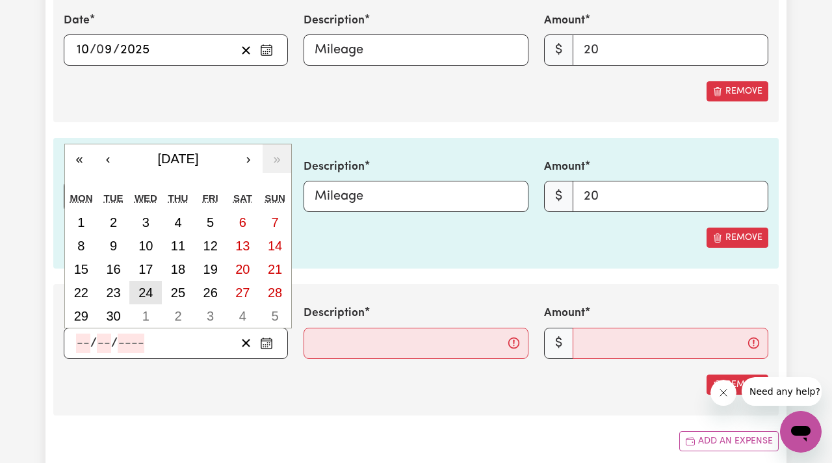
click at [149, 291] on abbr "24" at bounding box center [146, 293] width 14 height 14
type input "[DATE]"
type input "24"
type input "9"
type input "2025"
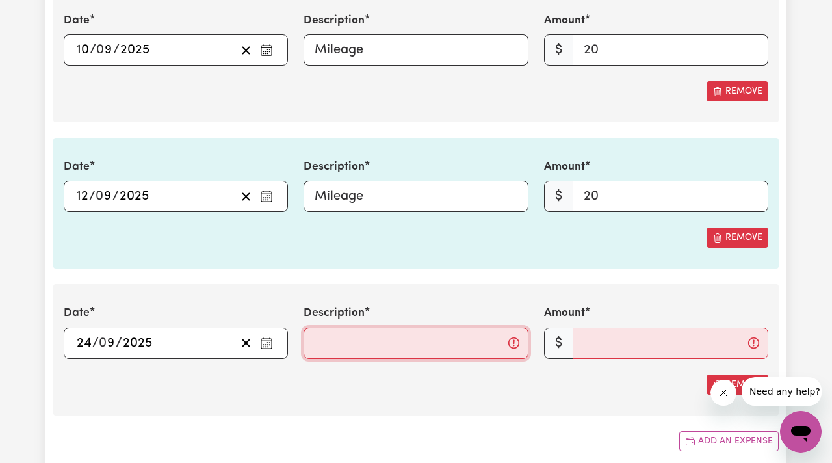
click at [336, 342] on input "Description" at bounding box center [416, 343] width 224 height 31
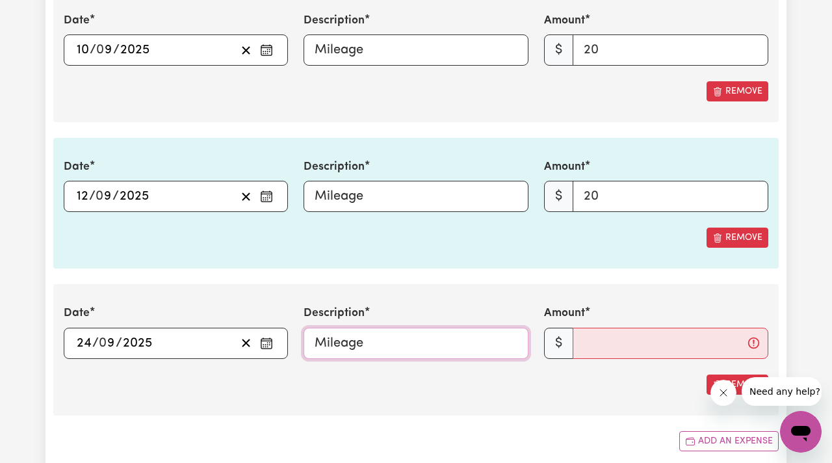
type input "Mileage"
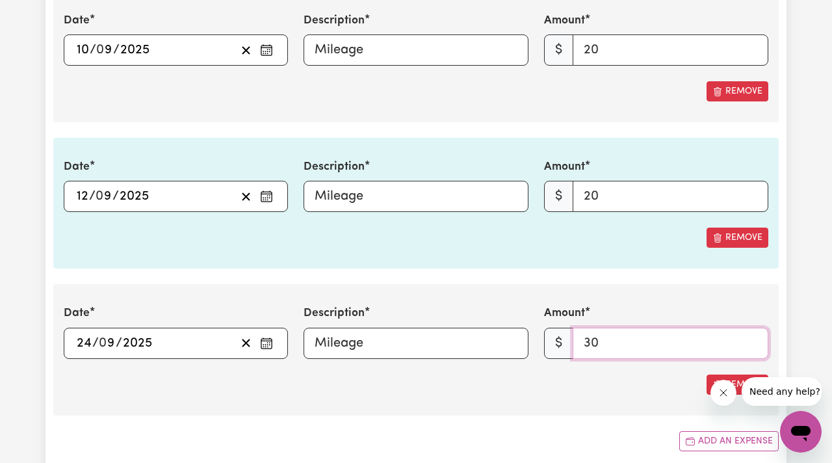
type input "30"
click at [424, 274] on section "3. Include any additional expenses incurred, e.g. parking fees or other ad-hoc …" at bounding box center [416, 211] width 726 height 524
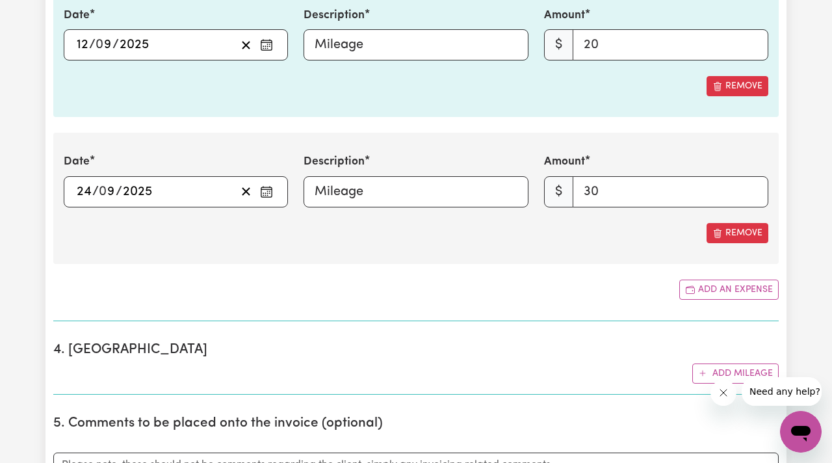
scroll to position [1594, 0]
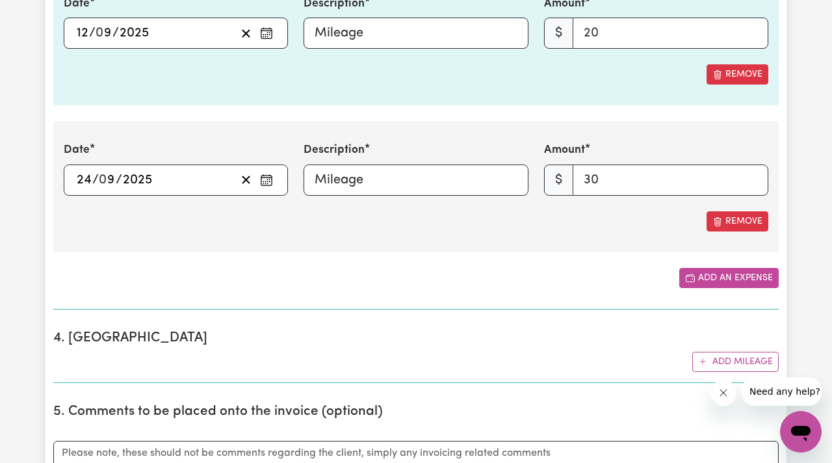
click at [702, 281] on button "Add an expense" at bounding box center [730, 278] width 100 height 20
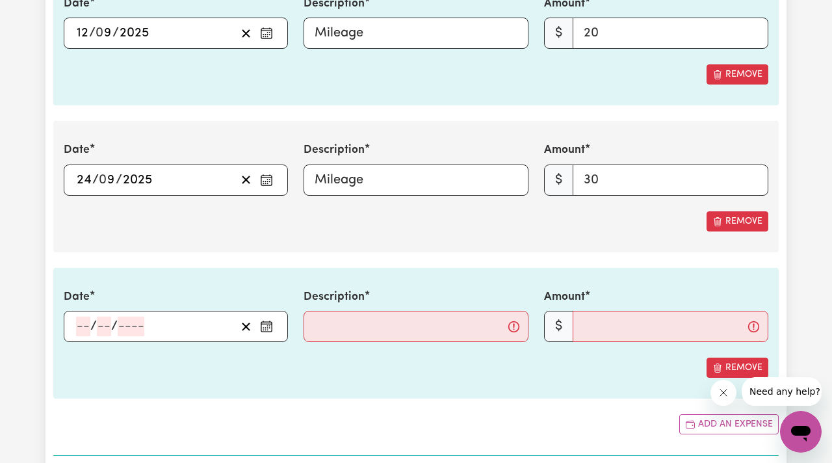
click at [79, 329] on input "number" at bounding box center [83, 327] width 14 height 20
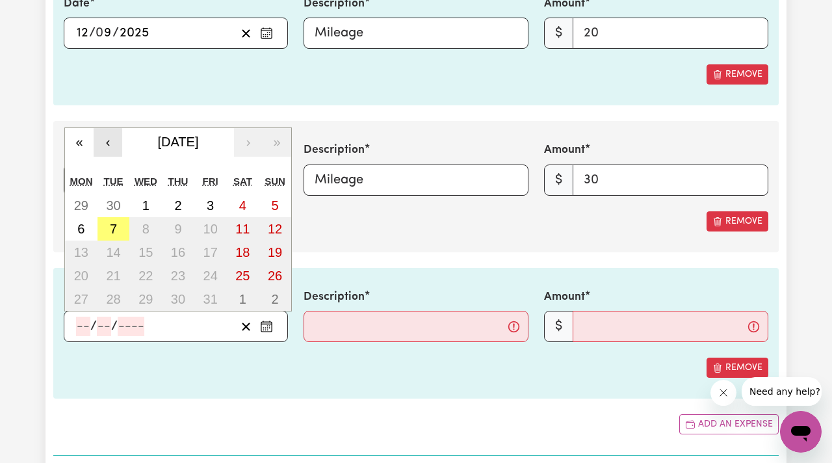
click at [109, 144] on button "‹" at bounding box center [108, 142] width 29 height 29
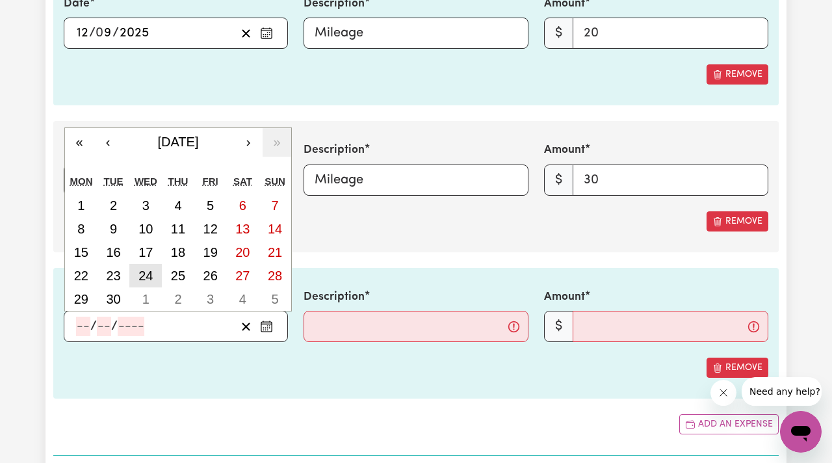
click at [149, 276] on abbr "24" at bounding box center [146, 276] width 14 height 14
type input "[DATE]"
type input "24"
type input "9"
type input "2025"
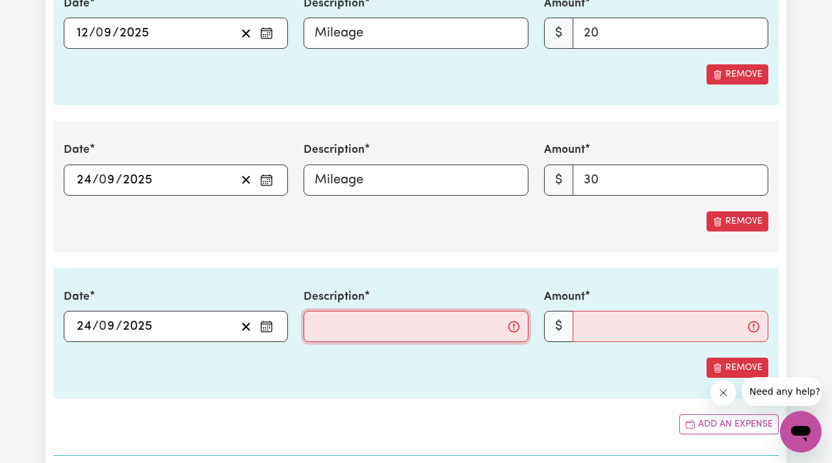
click at [327, 328] on input "Description" at bounding box center [416, 326] width 224 height 31
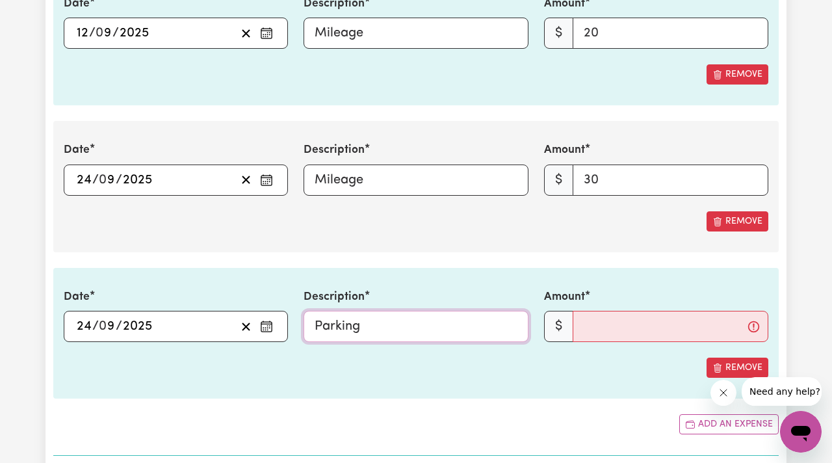
type input "Parking"
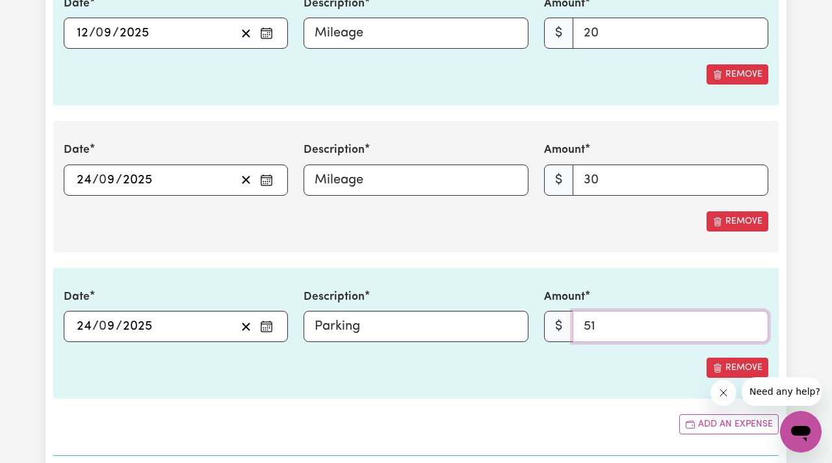
type input "51"
click at [473, 259] on section "3. Include any additional expenses incurred, e.g. parking fees or other ad-hoc …" at bounding box center [416, 121] width 726 height 671
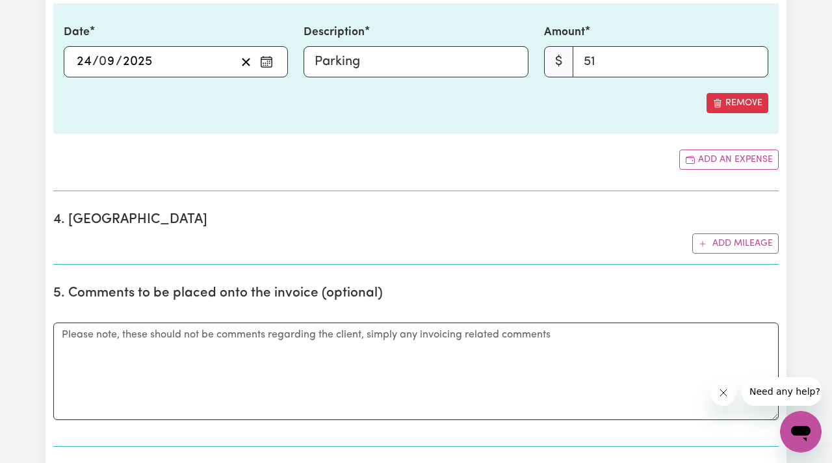
scroll to position [1877, 0]
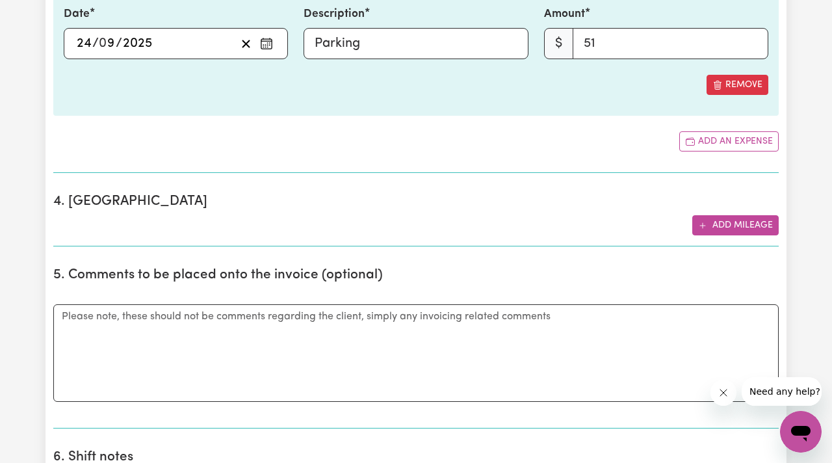
click at [705, 228] on icon "Add mileage" at bounding box center [702, 225] width 9 height 9
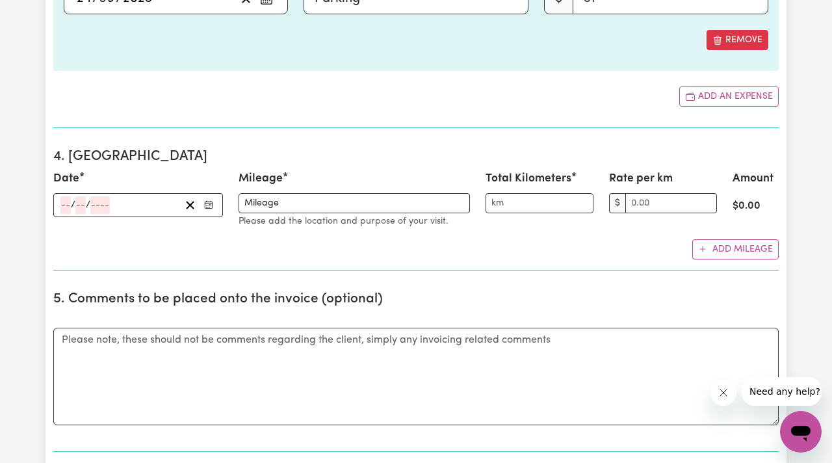
scroll to position [1937, 0]
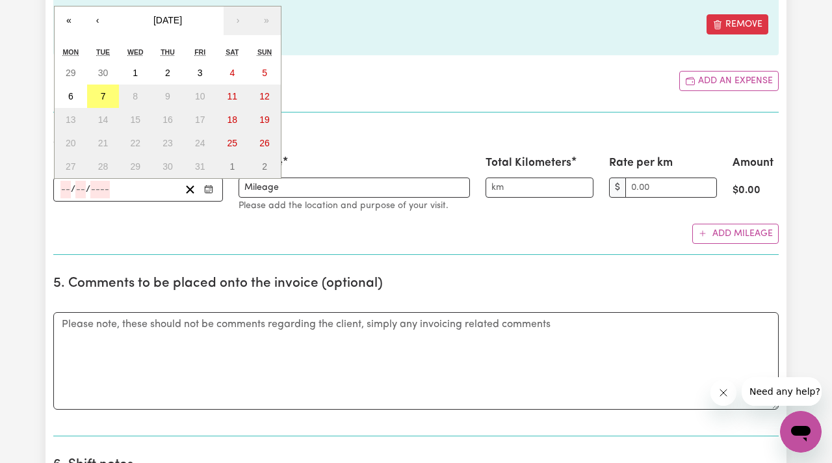
click at [69, 186] on input "number" at bounding box center [65, 190] width 10 height 18
click at [97, 22] on button "‹" at bounding box center [97, 21] width 29 height 29
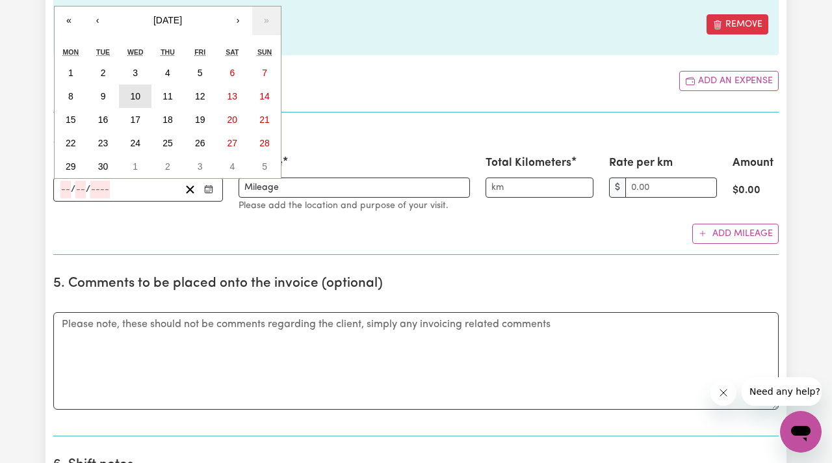
click at [133, 96] on abbr "10" at bounding box center [135, 96] width 10 height 10
type input "[DATE]"
type input "10"
type input "9"
type input "2025"
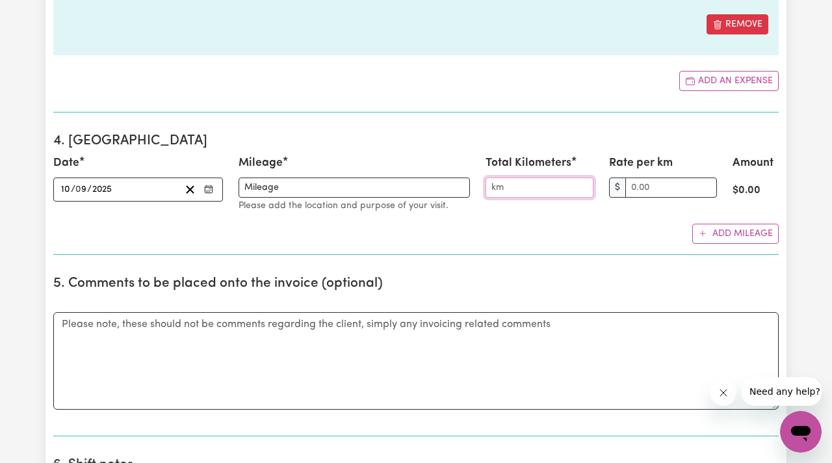
click at [524, 191] on input "Total Kilometers" at bounding box center [540, 188] width 108 height 20
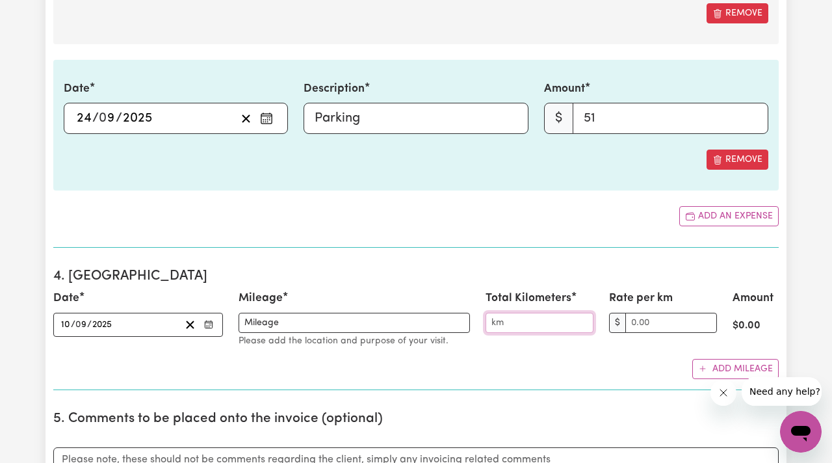
scroll to position [1817, 0]
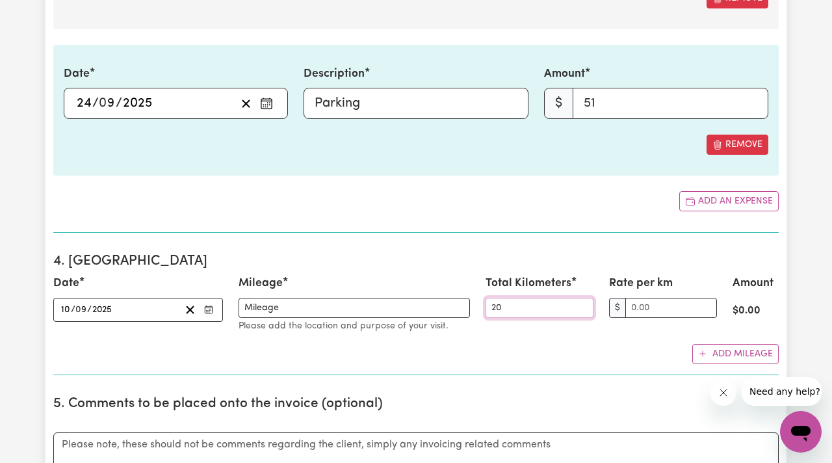
type input "20"
click at [637, 299] on input "Rate per km" at bounding box center [672, 308] width 92 height 20
type input "2.00"
click at [634, 308] on input "2.00" at bounding box center [672, 308] width 92 height 20
type input "1.00"
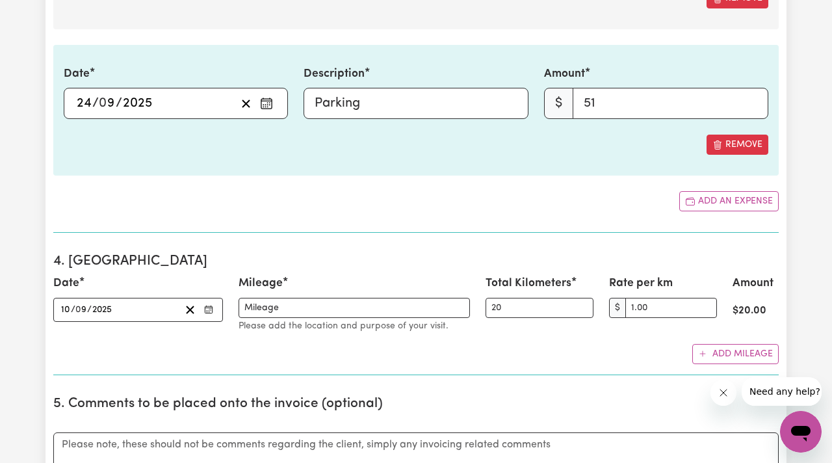
click at [652, 342] on div "Date [DATE] 10 / 0 9 / 2025 « ‹ [DATE] › » Mon Tue Wed Thu Fri Sat Sun 1 2 3 4 …" at bounding box center [416, 319] width 726 height 88
click at [708, 353] on button "Add mileage" at bounding box center [736, 354] width 86 height 20
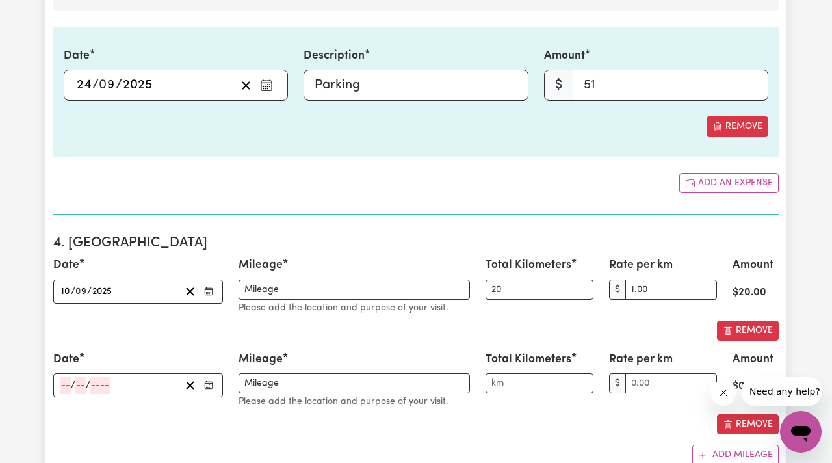
scroll to position [1836, 0]
click at [68, 386] on input "number" at bounding box center [65, 385] width 10 height 18
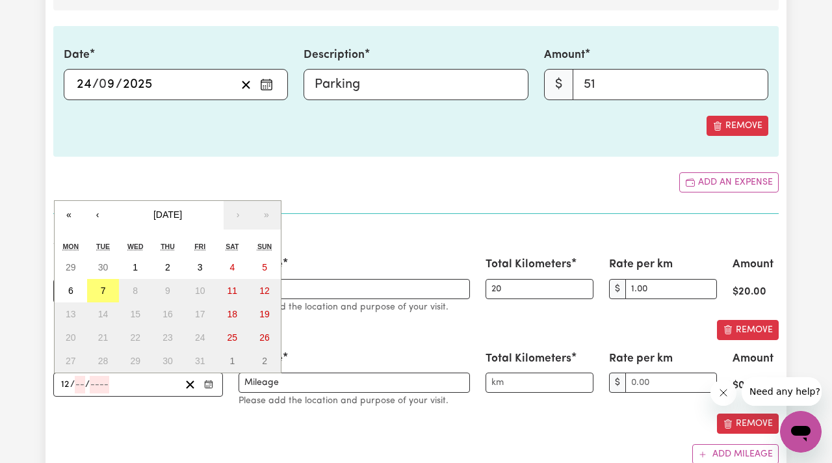
type input "12"
type input "09"
type input "0002-09-12"
type input "9"
type input "2"
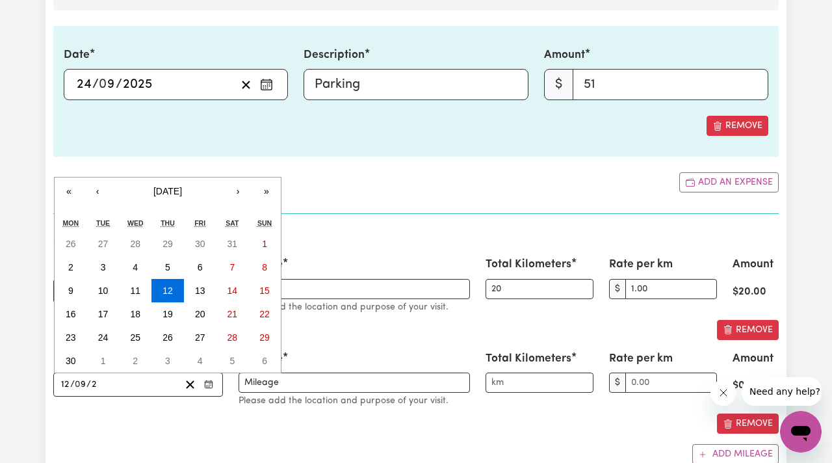
type input "0020-09-12"
type input "20"
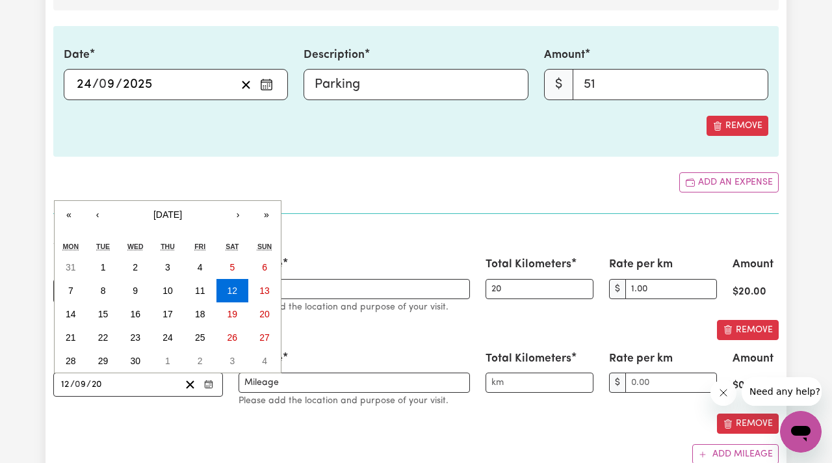
type input "0202-09-12"
type input "202"
type input "[DATE]"
type input "2025"
click at [83, 431] on div "Remove" at bounding box center [416, 424] width 726 height 20
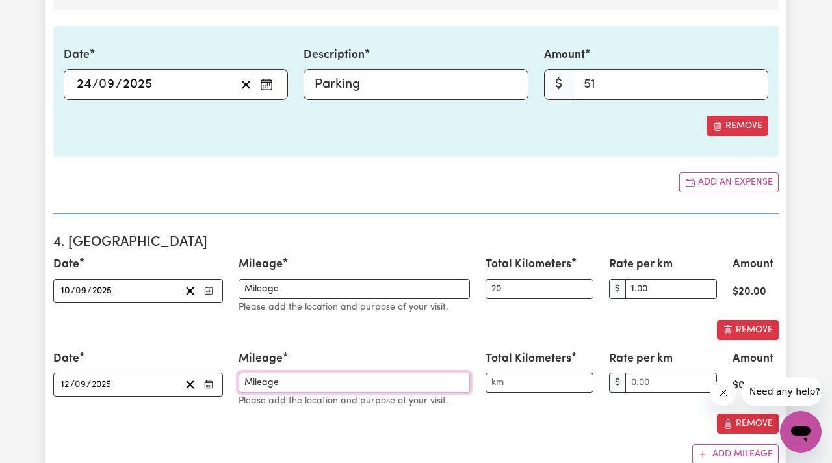
click at [299, 386] on input "Mileage" at bounding box center [355, 383] width 232 height 20
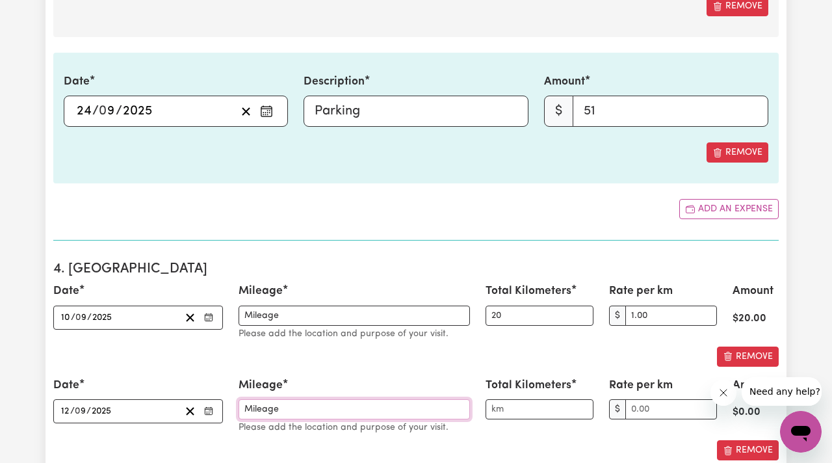
scroll to position [1814, 0]
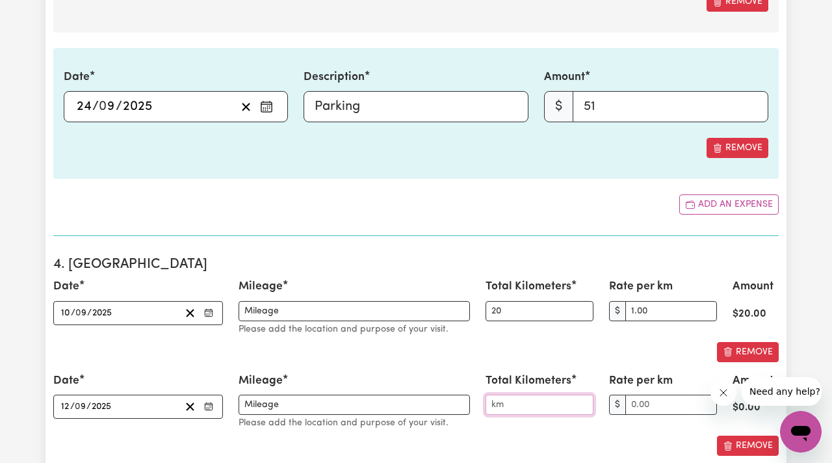
click at [492, 400] on input "Total Kilometers" at bounding box center [540, 405] width 108 height 20
type input "20"
click at [586, 368] on div "Date [DATE] 10 / 0 9 / 2025 « ‹ [DATE] › » Mon Tue Wed Thu Fri Sat Sun 1 2 3 4 …" at bounding box center [416, 367] width 726 height 178
click at [637, 405] on input "Rate per km" at bounding box center [672, 405] width 92 height 20
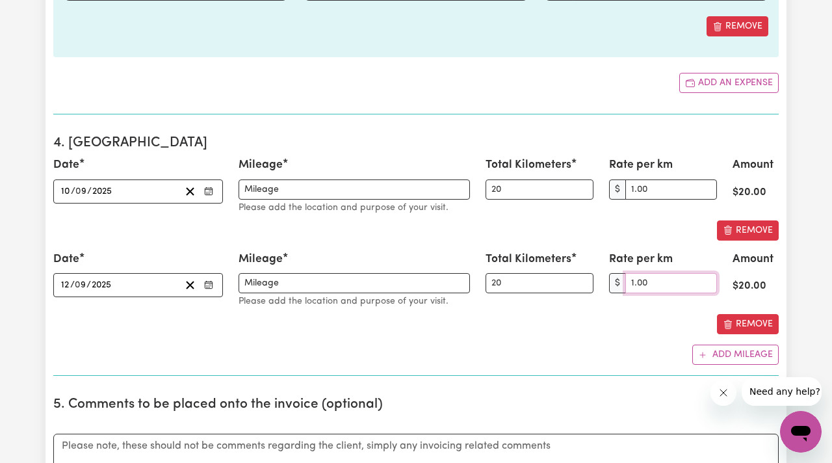
scroll to position [1941, 0]
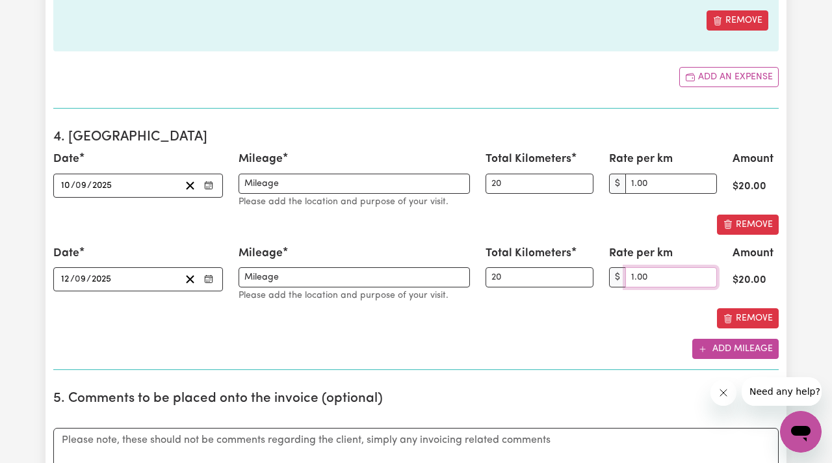
type input "1.00"
click at [704, 347] on icon "Add mileage" at bounding box center [702, 349] width 9 height 9
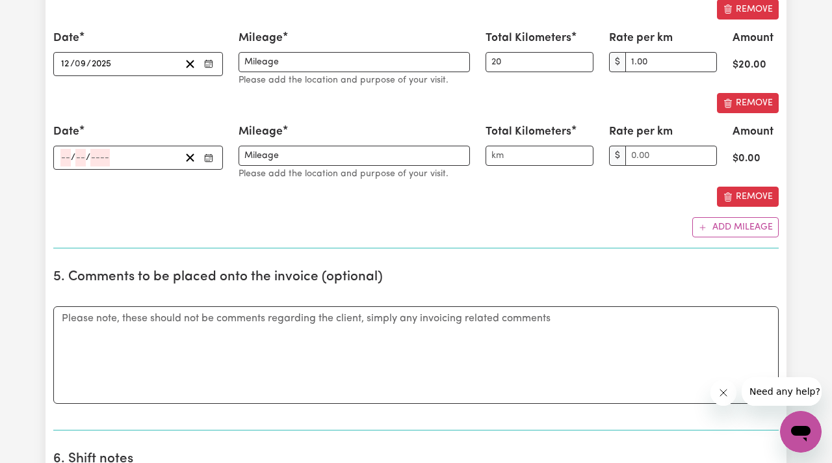
scroll to position [2163, 0]
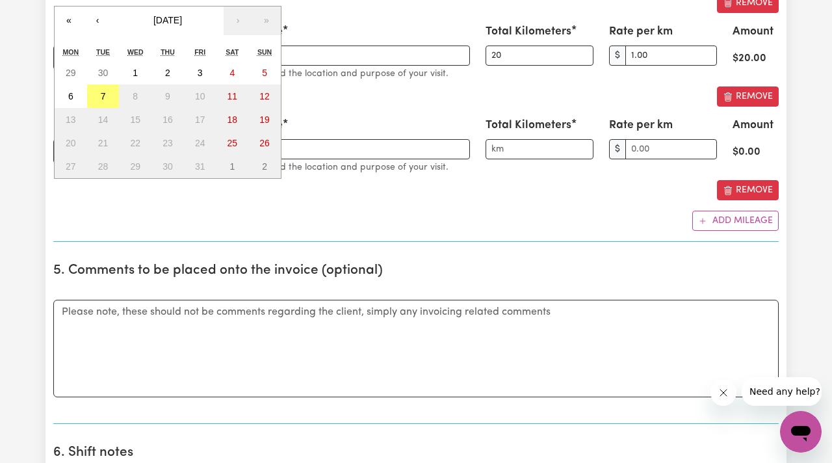
click at [66, 151] on div "/ / « ‹ [DATE] › » Mon Tue Wed Thu Fri Sat Sun 29 30 1 2 3 4 5 6 7 8 9 10 11 12…" at bounding box center [138, 151] width 170 height 24
type input "24"
click at [100, 219] on div "Add mileage" at bounding box center [416, 221] width 726 height 20
click at [84, 149] on div "/ / « ‹ [DATE] › » Mon Tue Wed Thu Fri Sat Sun 29 30 1 2 3 4 5 6 7 8 9 10 11 12…" at bounding box center [138, 151] width 170 height 24
click at [93, 19] on button "‹" at bounding box center [97, 21] width 29 height 29
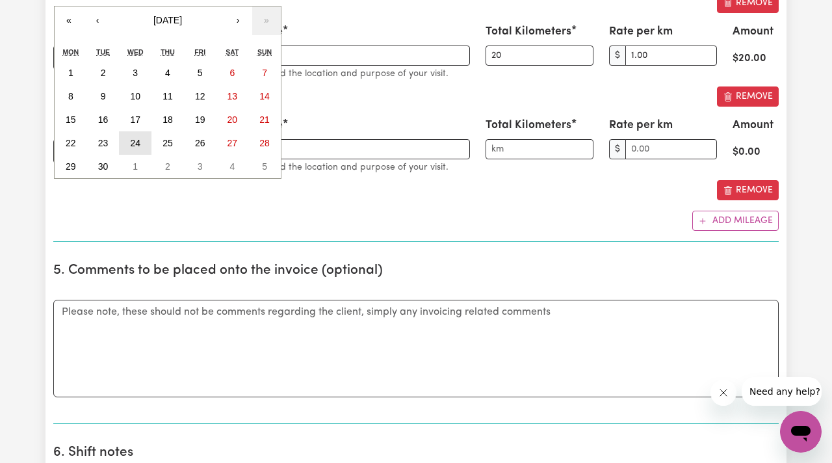
click at [137, 142] on abbr "24" at bounding box center [135, 143] width 10 height 10
type input "[DATE]"
type input "24"
type input "9"
type input "2025"
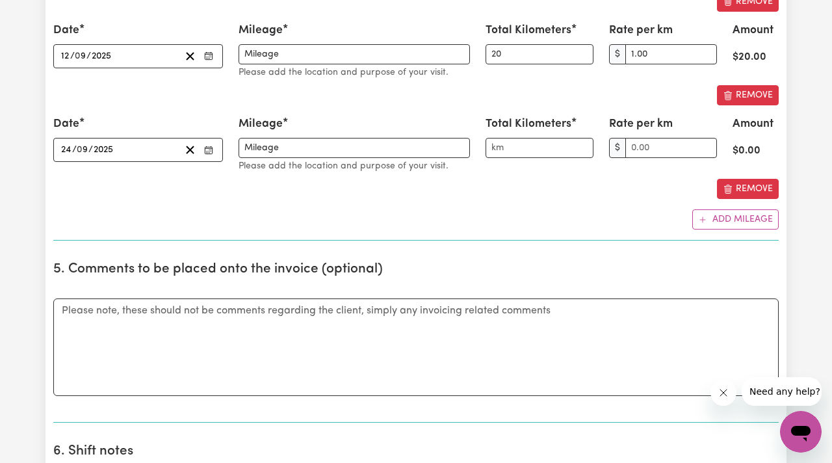
scroll to position [2162, 0]
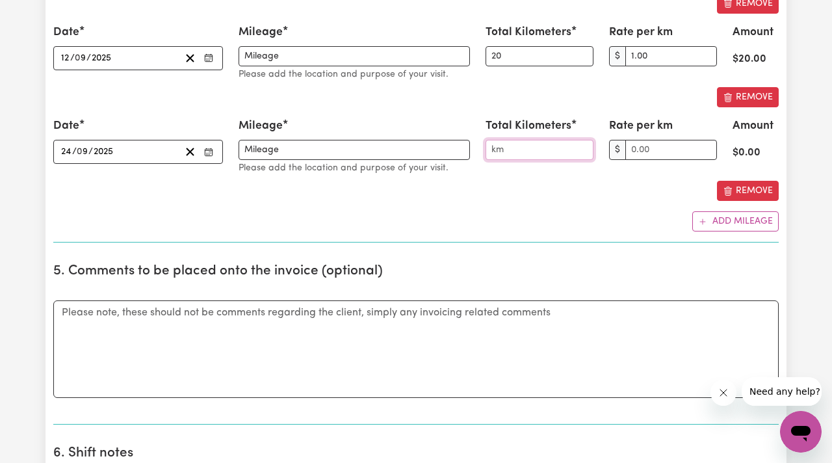
click at [494, 150] on input "Total Kilometers" at bounding box center [540, 150] width 108 height 20
type input "30"
click at [587, 198] on div "Remove" at bounding box center [416, 191] width 726 height 20
click at [631, 148] on input "Rate per km" at bounding box center [672, 150] width 92 height 20
type input "1.00"
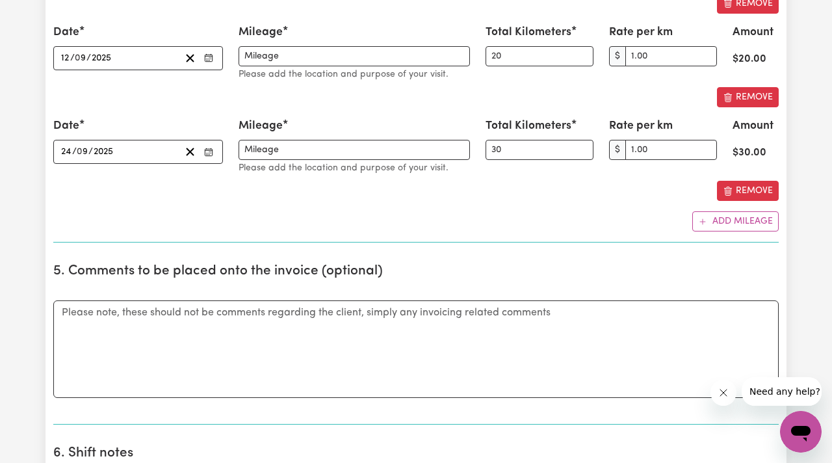
click at [630, 201] on div "Remove" at bounding box center [416, 191] width 726 height 20
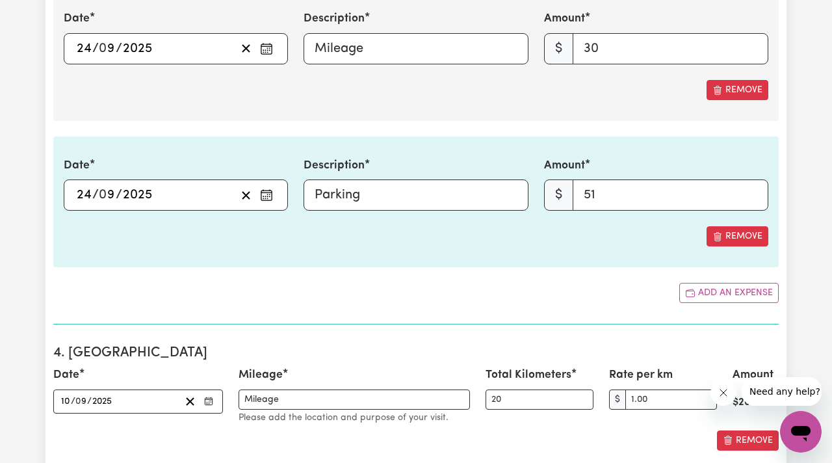
scroll to position [1723, 0]
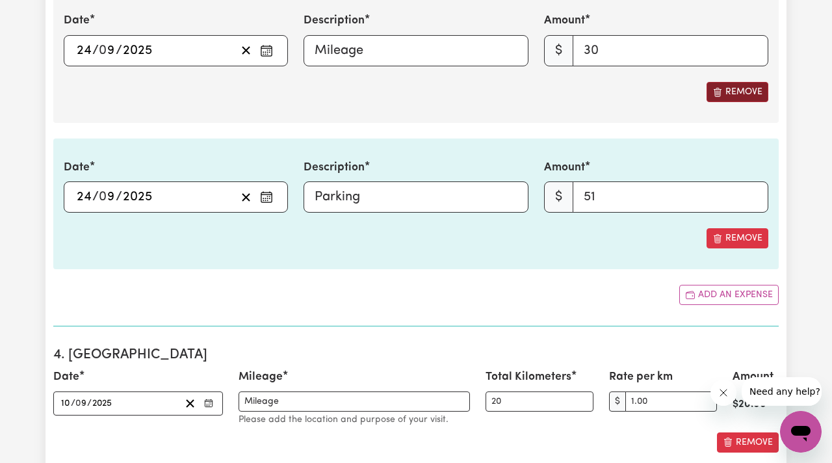
click at [717, 98] on span "Remove this expense" at bounding box center [718, 92] width 10 height 14
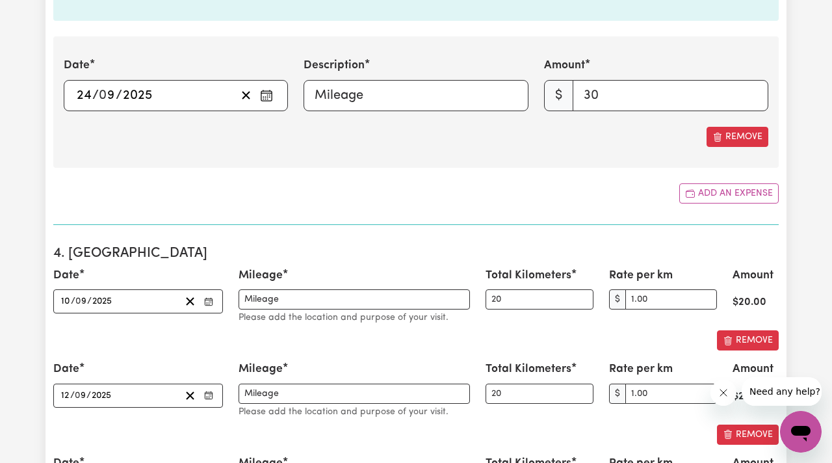
scroll to position [1678, 0]
click at [718, 137] on icon "Remove this expense" at bounding box center [718, 136] width 3 height 7
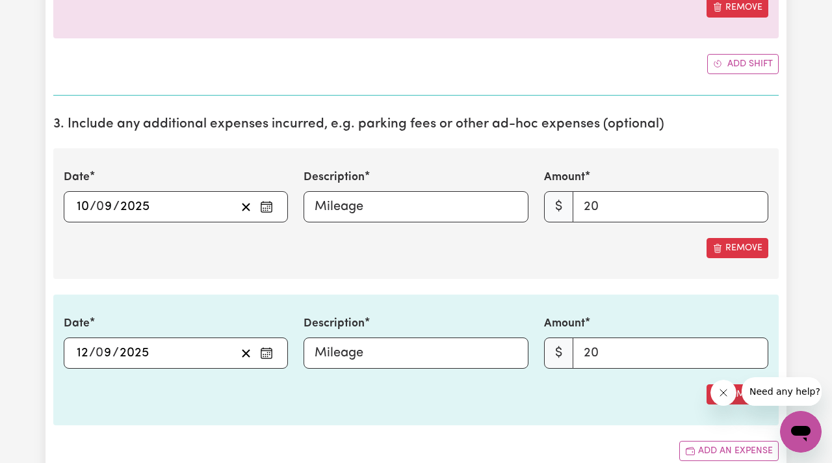
scroll to position [1279, 0]
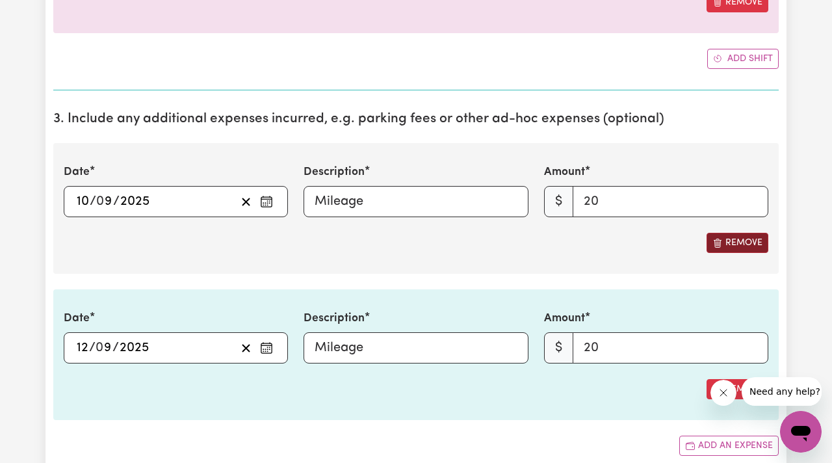
click at [714, 241] on icon "Remove this expense" at bounding box center [718, 243] width 10 height 10
type input "[DATE]"
type input "12"
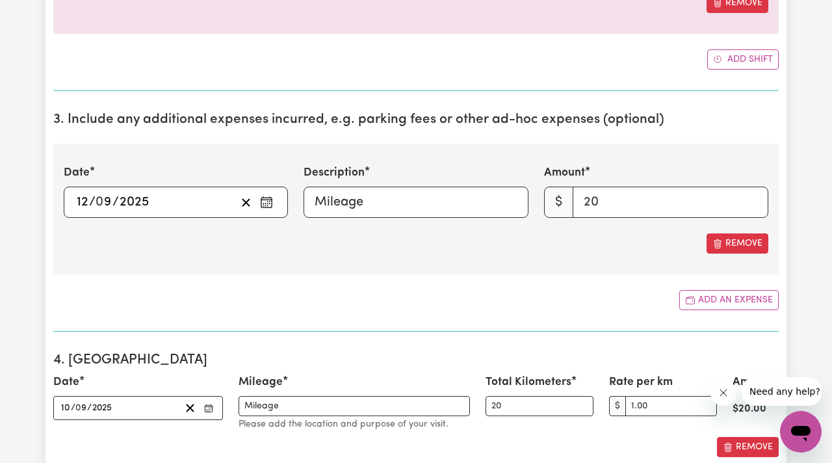
scroll to position [1269, 0]
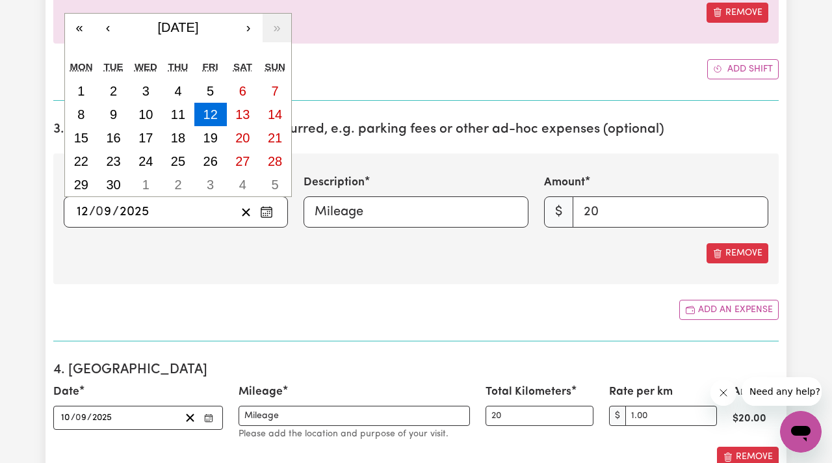
click at [86, 206] on input "12" at bounding box center [82, 212] width 13 height 20
type input "[DATE]"
type input "2"
type input "[DATE]"
type input "24"
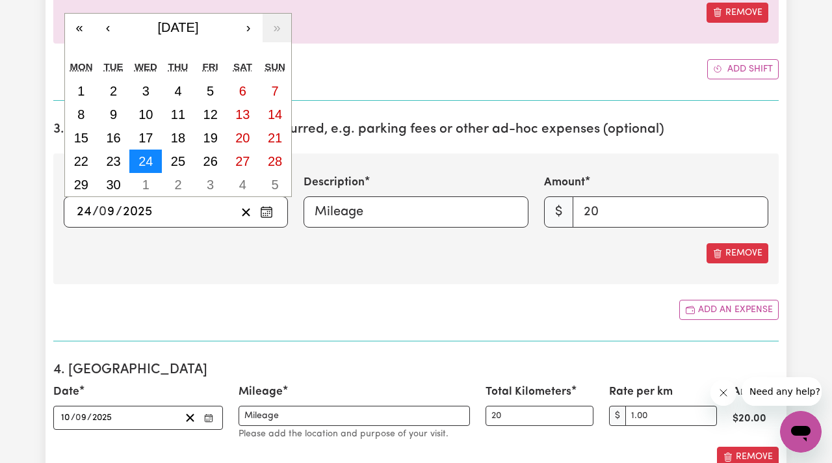
click at [148, 160] on abbr "24" at bounding box center [146, 161] width 14 height 14
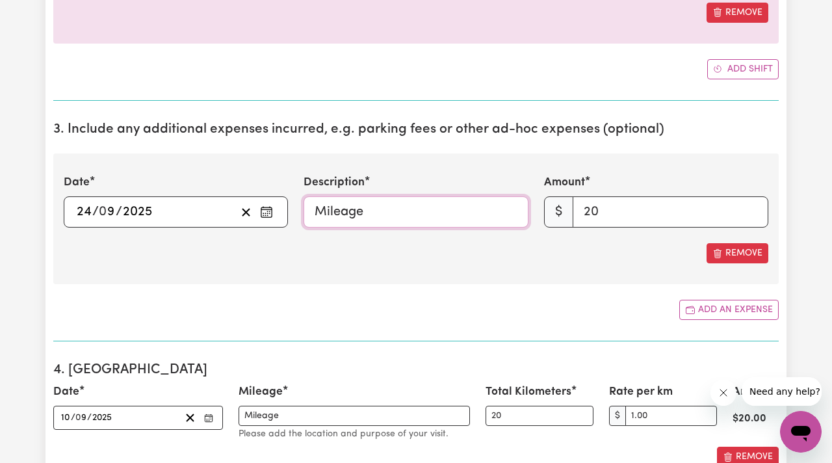
click at [367, 215] on input "Mileage" at bounding box center [416, 211] width 224 height 31
drag, startPoint x: 383, startPoint y: 217, endPoint x: 278, endPoint y: 196, distance: 107.3
click at [278, 198] on div "Date [DATE] 24 / 0 9 / 2025 « ‹ [DATE] › » Mon Tue Wed Thu Fri Sat Sun 1 2 3 4 …" at bounding box center [416, 200] width 721 height 53
type input "Parking"
click at [605, 211] on input "20" at bounding box center [671, 211] width 196 height 31
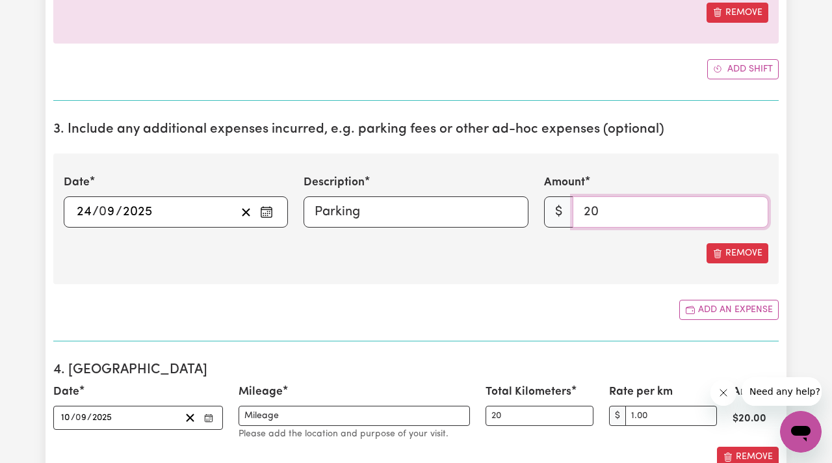
type input "2"
type input "51"
click at [549, 246] on div "Remove" at bounding box center [416, 253] width 705 height 20
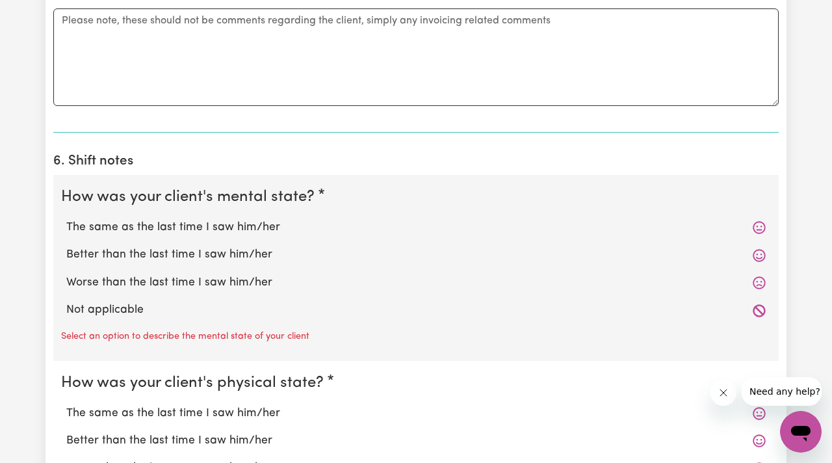
scroll to position [2024, 0]
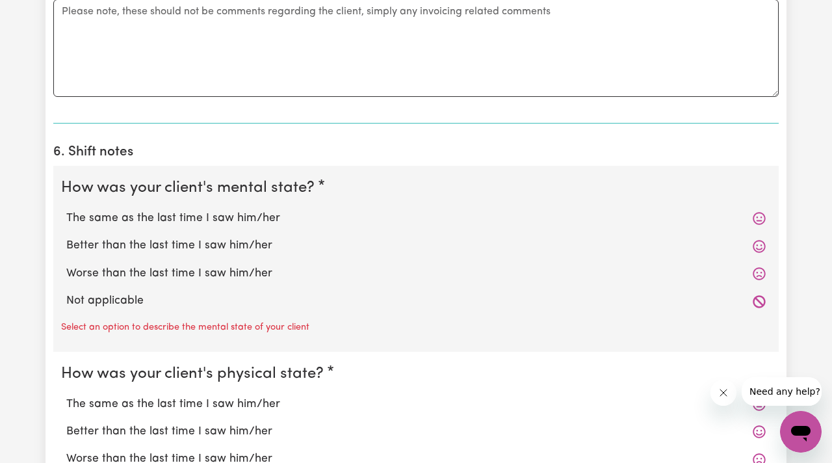
click at [86, 303] on label "Not applicable" at bounding box center [416, 301] width 700 height 17
click at [66, 293] on input "Not applicable" at bounding box center [66, 292] width 1 height 1
radio input "true"
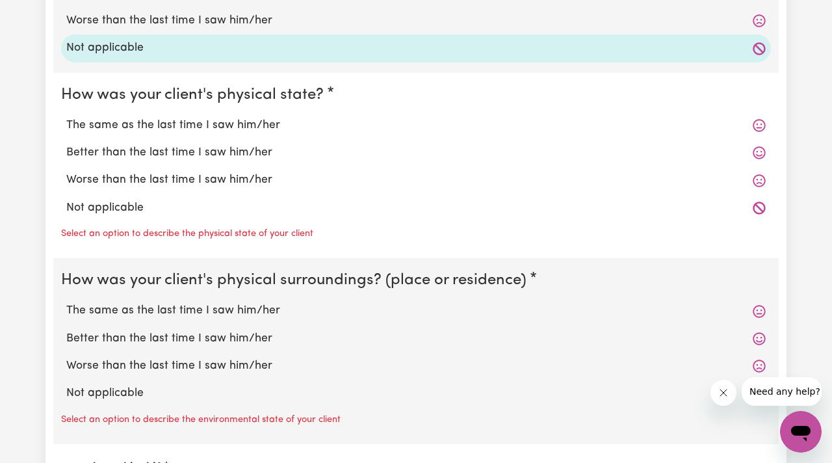
scroll to position [2279, 0]
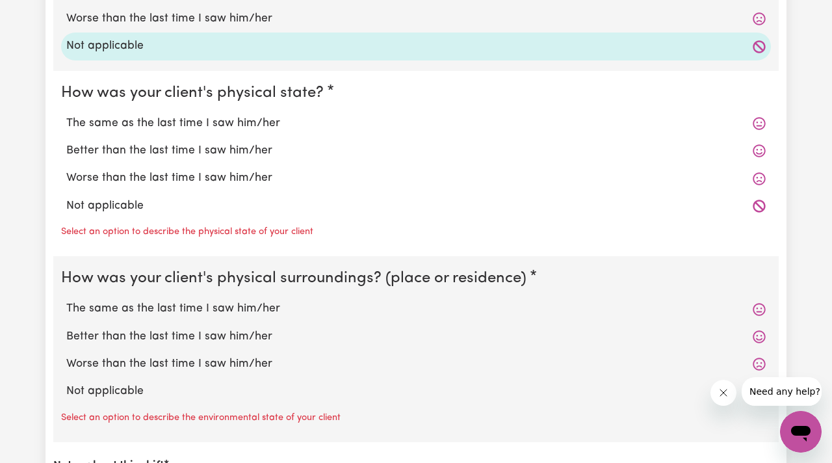
click at [85, 206] on label "Not applicable" at bounding box center [416, 206] width 700 height 17
click at [66, 198] on input "Not applicable" at bounding box center [66, 197] width 1 height 1
radio input "true"
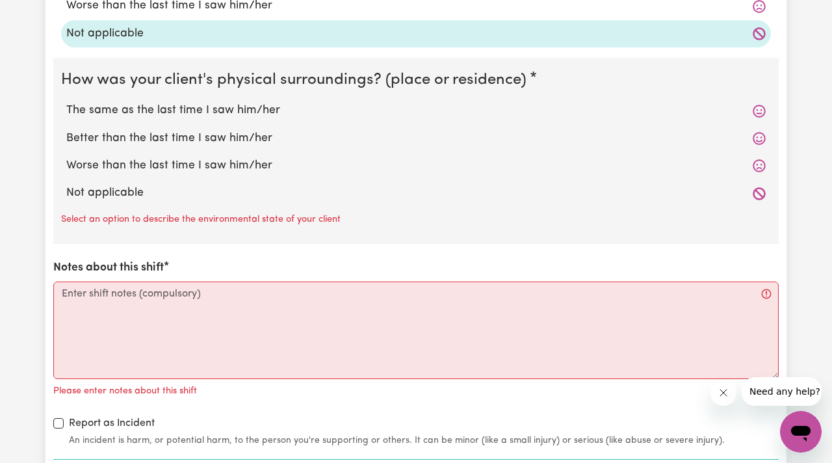
scroll to position [2452, 0]
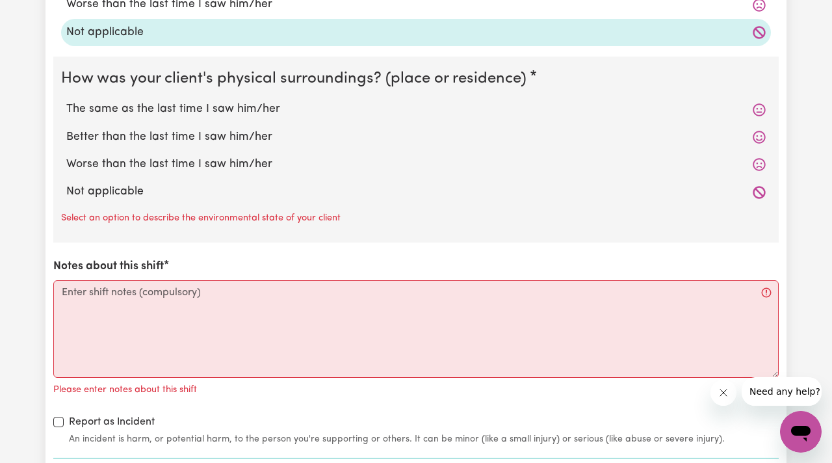
click at [89, 194] on label "Not applicable" at bounding box center [416, 191] width 700 height 17
click at [66, 183] on input "Not applicable" at bounding box center [66, 183] width 1 height 1
radio input "true"
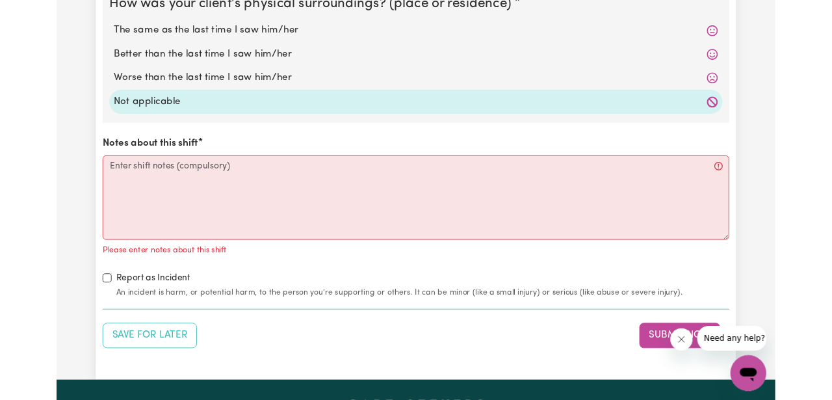
scroll to position [2528, 0]
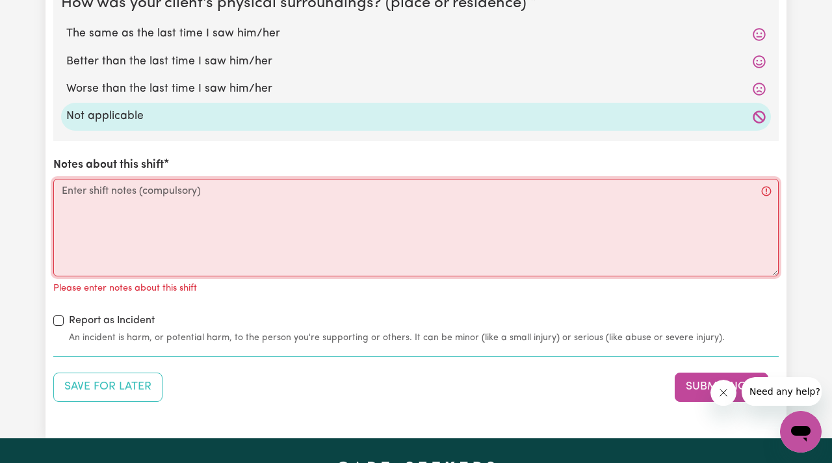
click at [88, 188] on textarea "Notes about this shift" at bounding box center [416, 228] width 726 height 98
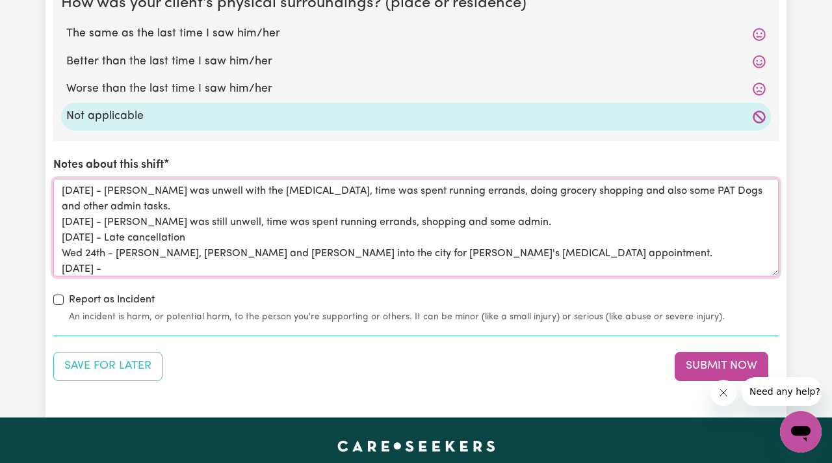
click at [111, 253] on textarea "[DATE] - [PERSON_NAME] was unwell with the [MEDICAL_DATA], time was spent runni…" at bounding box center [416, 228] width 726 height 98
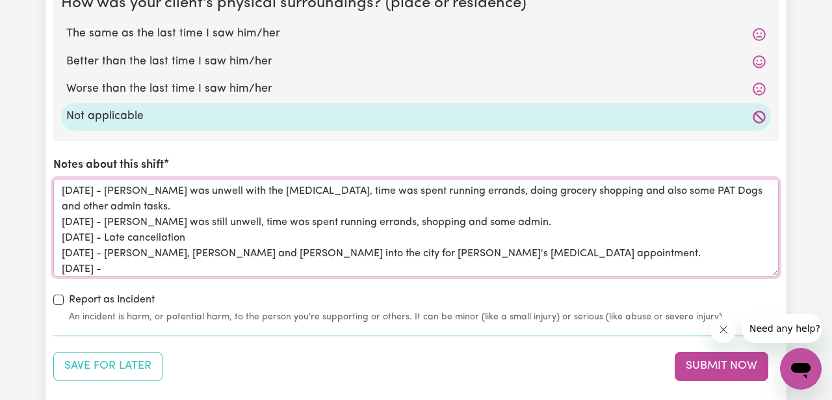
click at [167, 272] on textarea "[DATE] - [PERSON_NAME] was unwell with the [MEDICAL_DATA], time was spent runni…" at bounding box center [416, 228] width 726 height 98
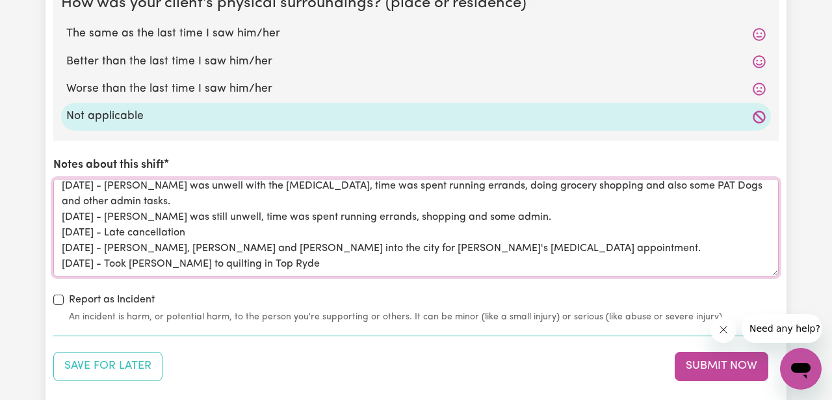
scroll to position [0, 0]
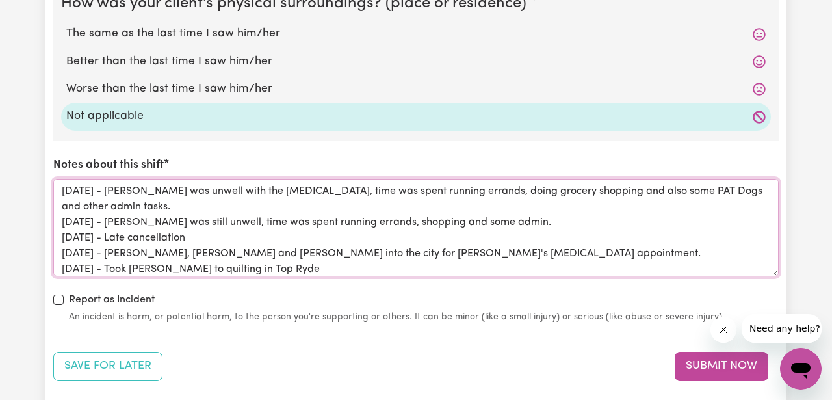
type textarea "[DATE] - [PERSON_NAME] was unwell with the [MEDICAL_DATA], time was spent runni…"
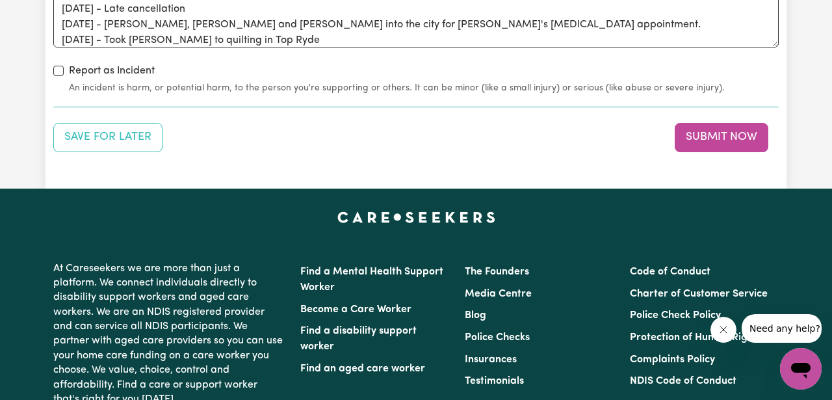
scroll to position [2767, 0]
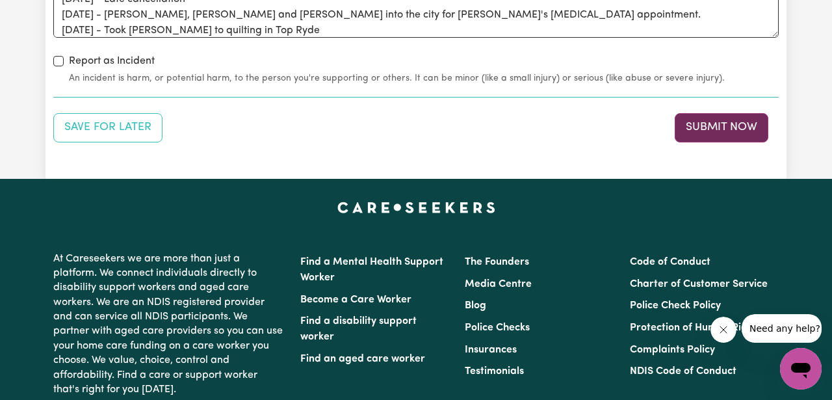
click at [732, 129] on button "Submit Now" at bounding box center [722, 127] width 94 height 29
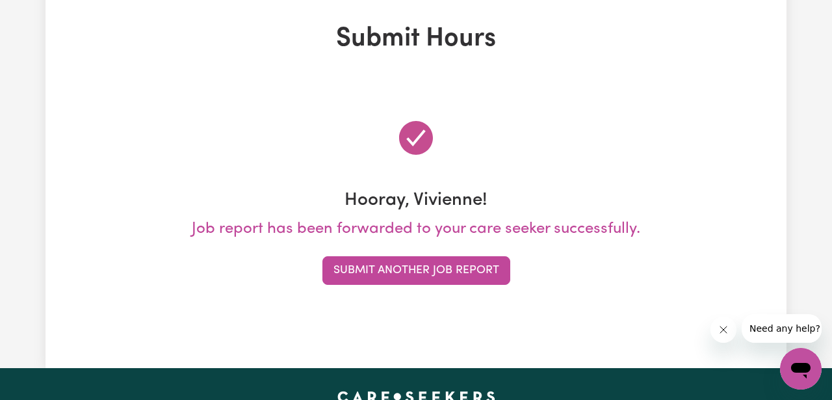
scroll to position [0, 0]
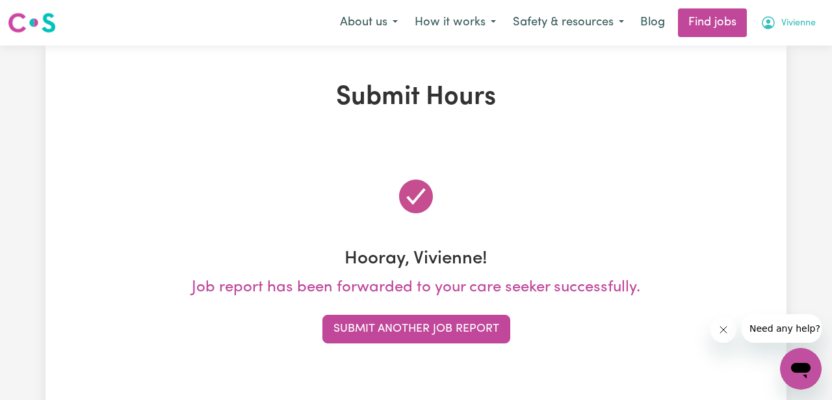
click at [771, 26] on icon "My Account" at bounding box center [768, 22] width 13 height 13
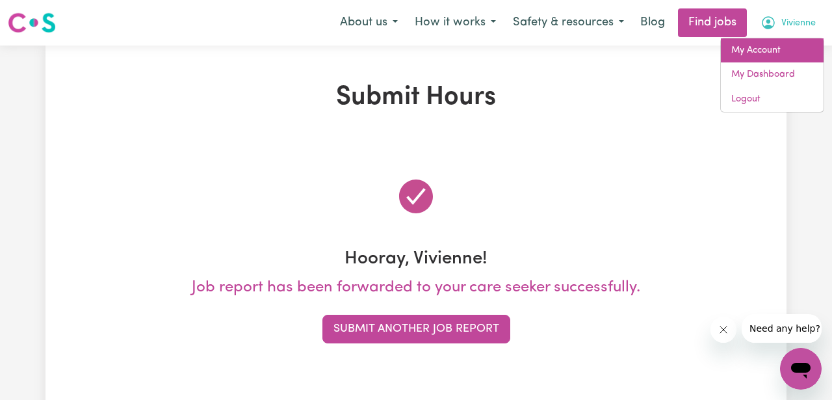
click at [739, 51] on link "My Account" at bounding box center [772, 50] width 103 height 25
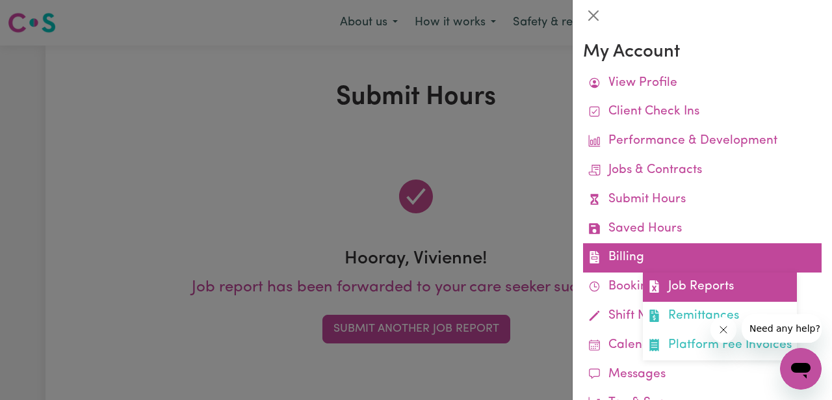
click at [683, 284] on link "Job Reports" at bounding box center [720, 286] width 154 height 29
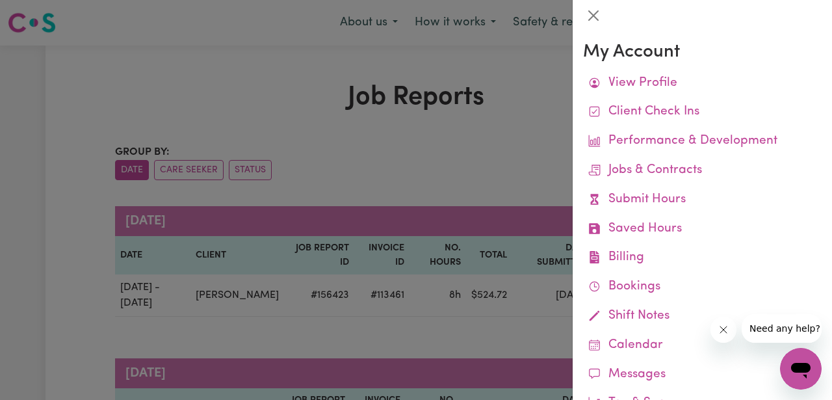
click at [468, 128] on div at bounding box center [416, 200] width 832 height 400
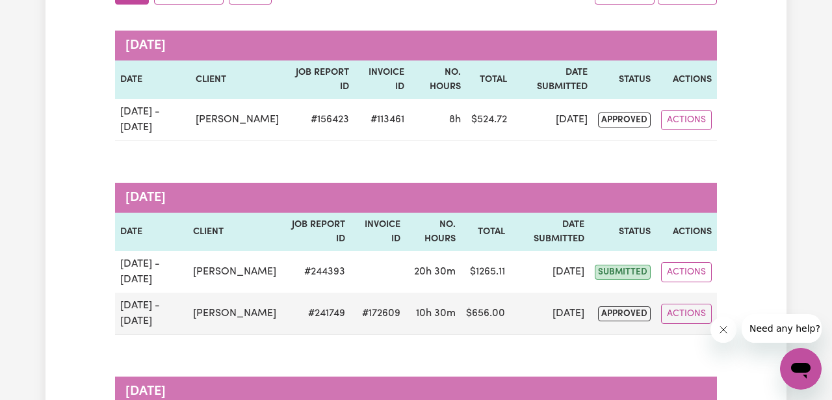
scroll to position [181, 0]
